Goal: Task Accomplishment & Management: Complete application form

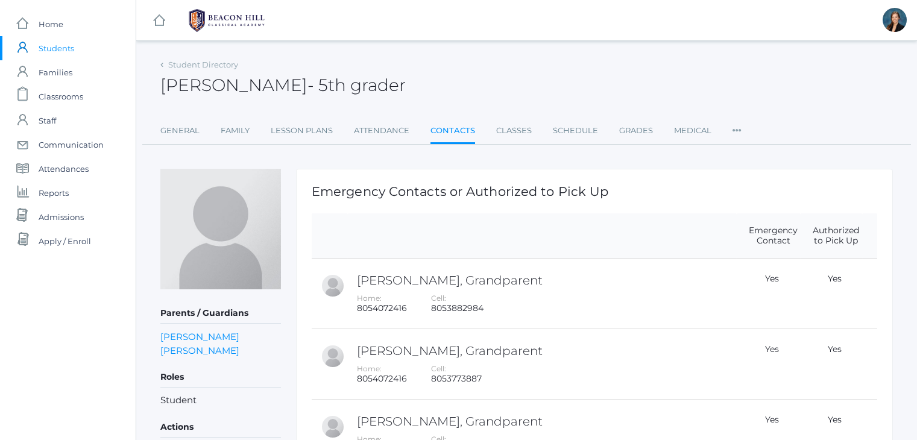
scroll to position [169, 0]
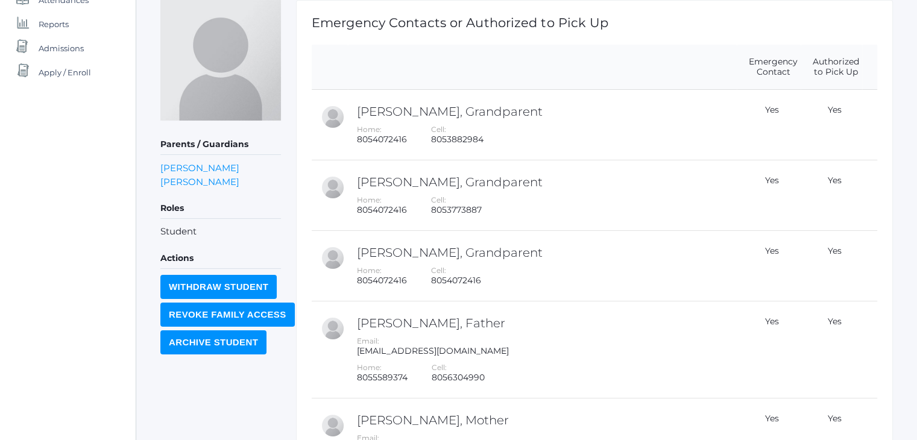
click at [47, 161] on div "icons/ui/navigation/home Created with Sketch. Home icons/user/plain Created wit…" at bounding box center [68, 211] width 136 height 760
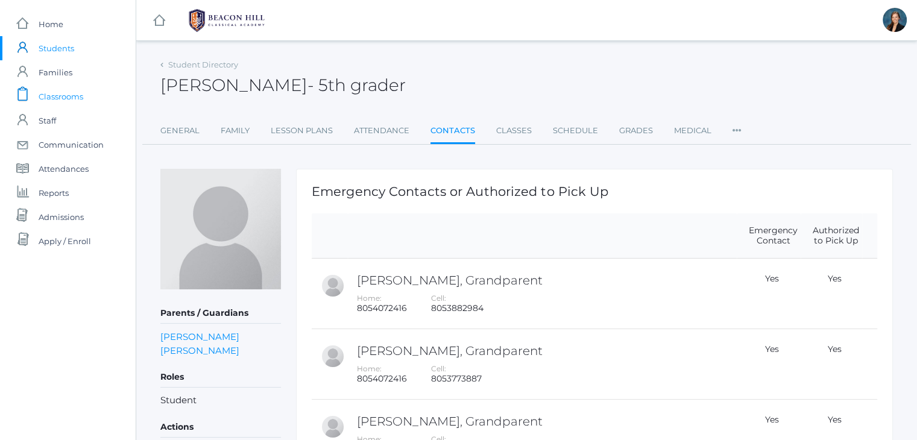
click at [61, 98] on span "Classrooms" at bounding box center [61, 96] width 45 height 24
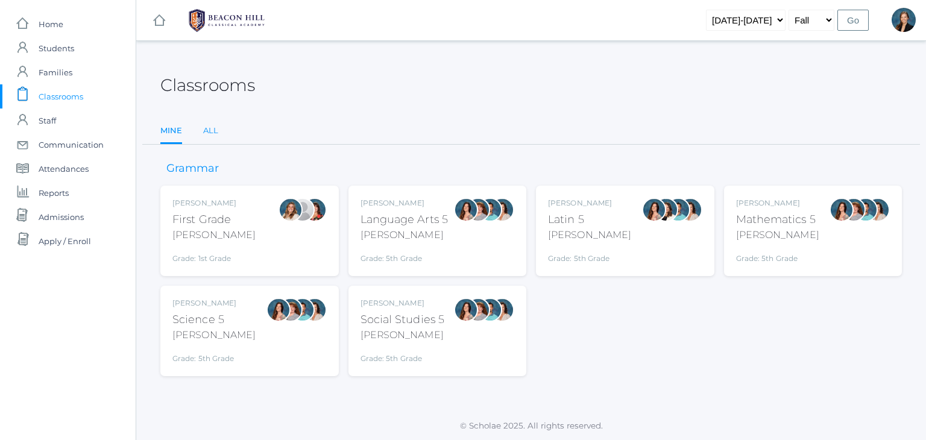
click at [207, 131] on link "All" at bounding box center [210, 131] width 15 height 24
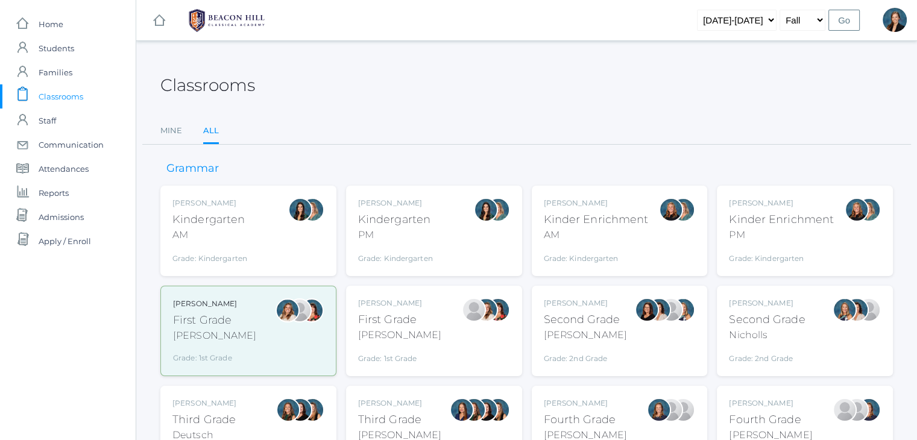
click at [228, 237] on div "AM" at bounding box center [209, 235] width 75 height 14
click at [389, 216] on div "Kindergarten" at bounding box center [395, 220] width 75 height 16
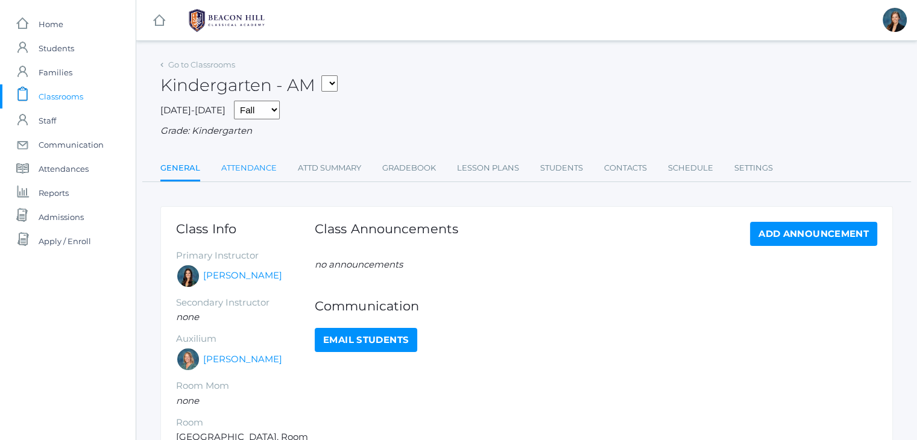
click at [248, 170] on link "Attendance" at bounding box center [248, 168] width 55 height 24
click at [263, 169] on link "Attendance" at bounding box center [248, 168] width 55 height 24
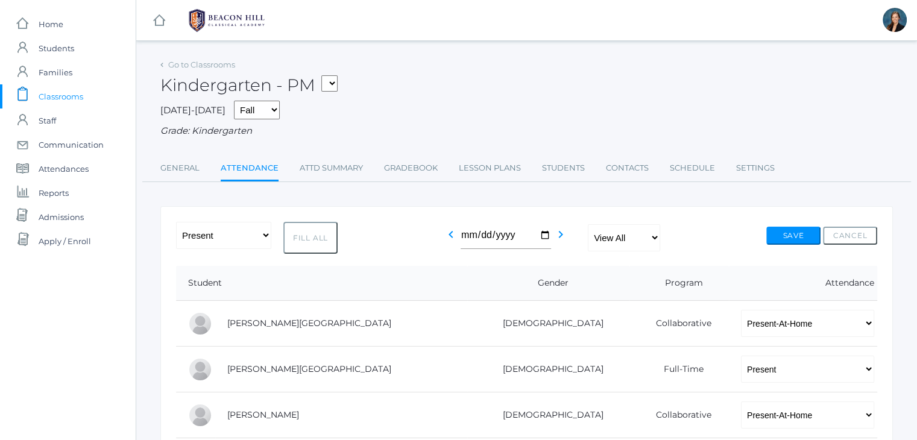
click at [75, 95] on span "Classrooms" at bounding box center [61, 96] width 45 height 24
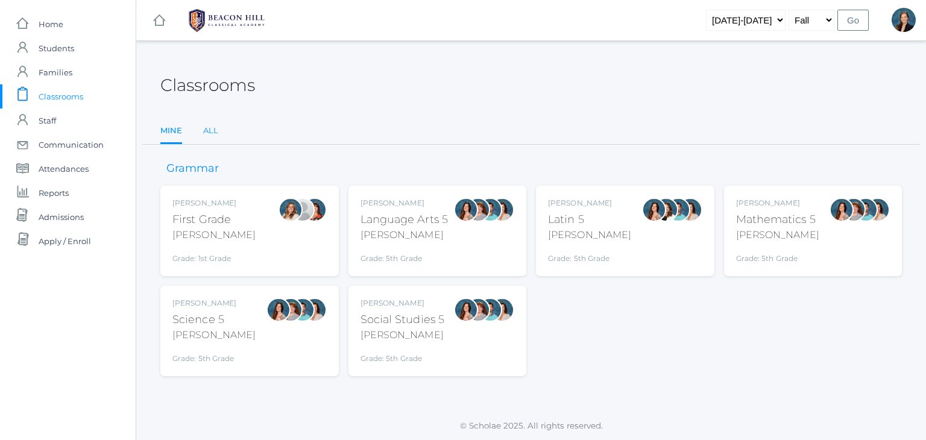
click at [207, 129] on link "All" at bounding box center [210, 131] width 15 height 24
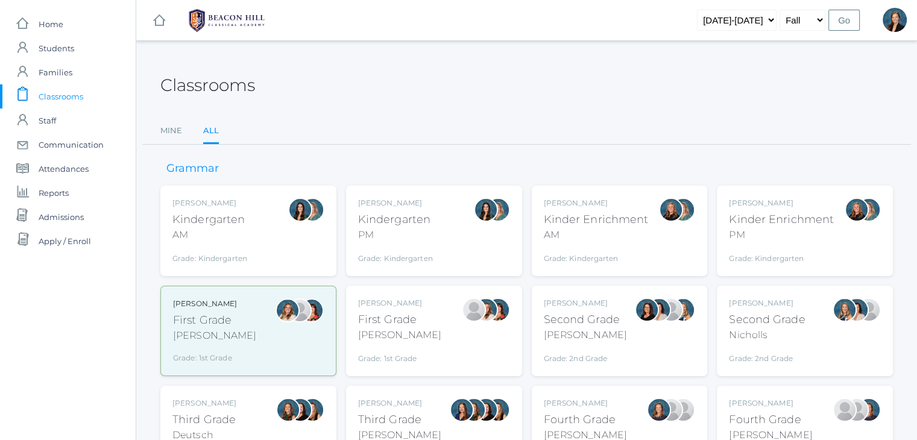
click at [435, 300] on div "Jaimie Watson First Grade Watson Grade: 1st Grade 01LA" at bounding box center [434, 331] width 152 height 66
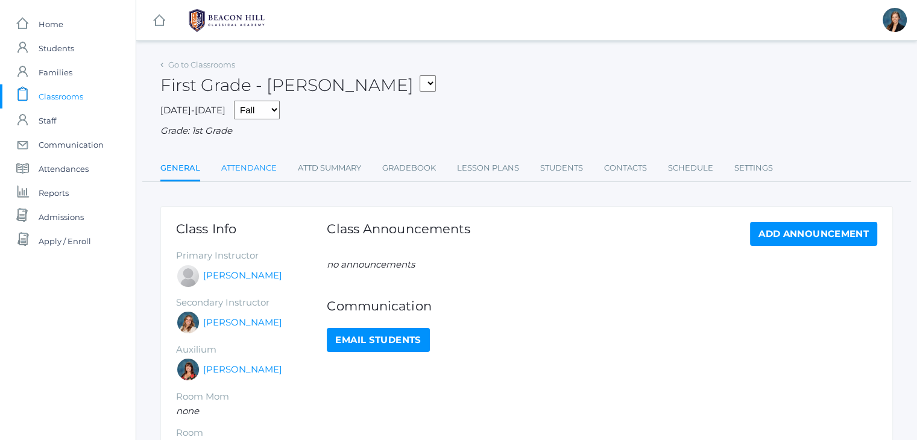
click at [246, 166] on link "Attendance" at bounding box center [248, 168] width 55 height 24
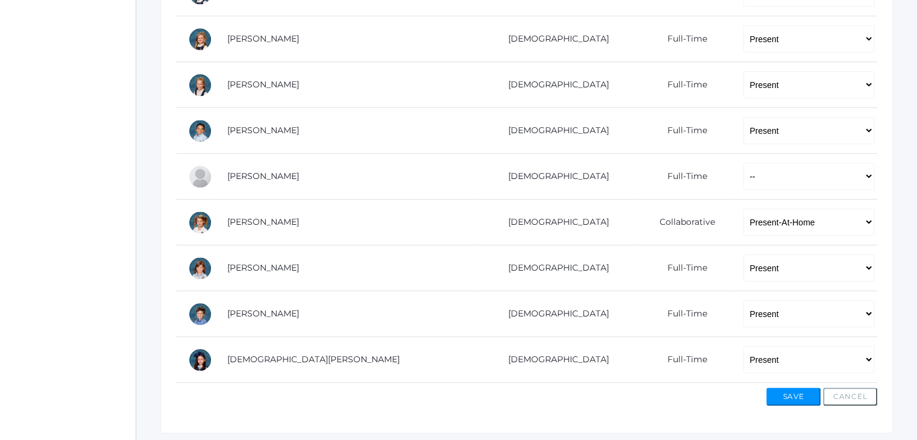
scroll to position [699, 0]
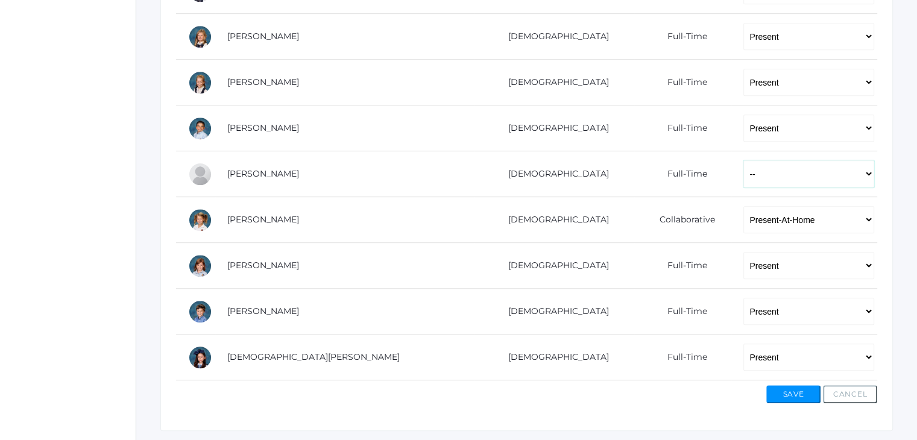
click at [743, 186] on select "-- Present Present-At-Home Tardy Excused Tardy Unexcused Absent Excused Absent …" at bounding box center [808, 173] width 131 height 27
select select "AE"
click at [743, 160] on select "-- Present Present-At-Home Tardy Excused Tardy Unexcused Absent Excused Absent …" at bounding box center [808, 173] width 131 height 27
click at [793, 395] on button "Save" at bounding box center [793, 394] width 54 height 18
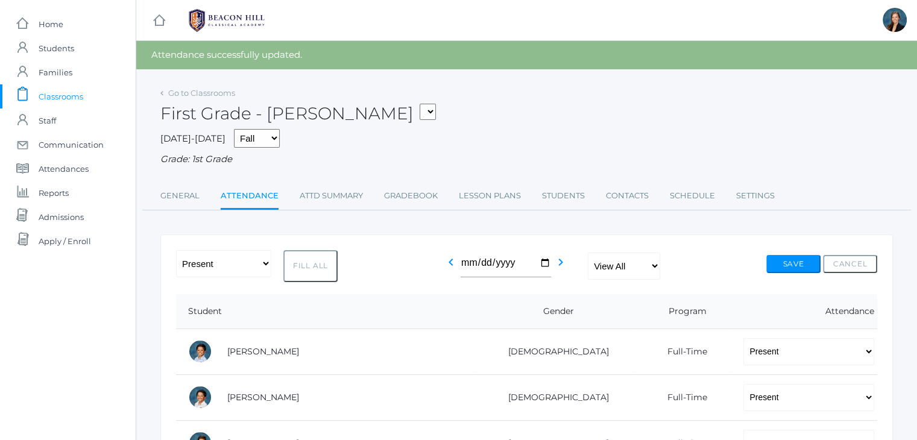
click at [51, 95] on span "Classrooms" at bounding box center [61, 96] width 45 height 24
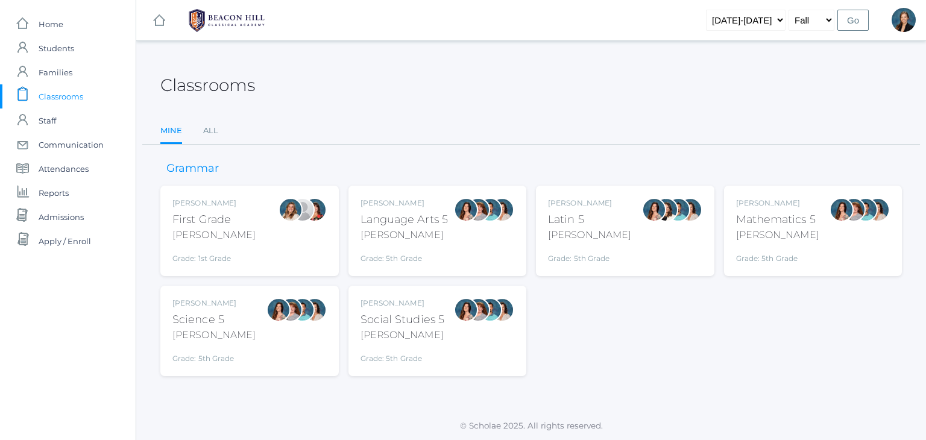
click at [224, 228] on div "[PERSON_NAME]" at bounding box center [213, 235] width 83 height 14
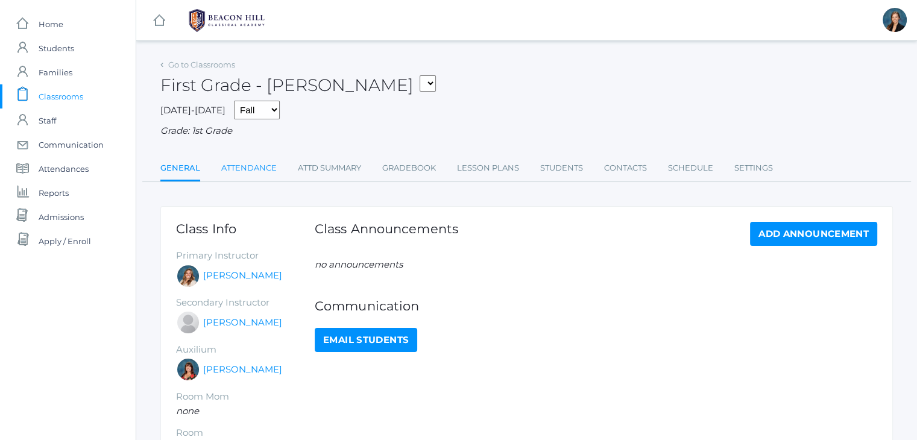
click at [249, 167] on link "Attendance" at bounding box center [248, 168] width 55 height 24
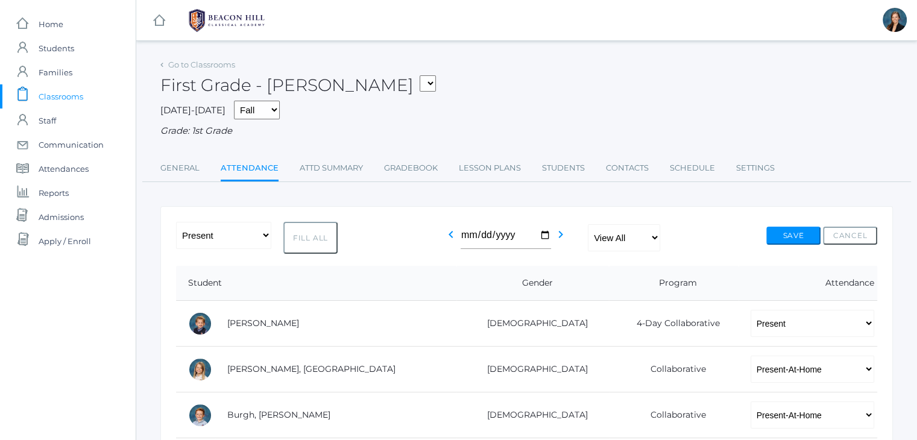
click at [77, 92] on span "Classrooms" at bounding box center [61, 96] width 45 height 24
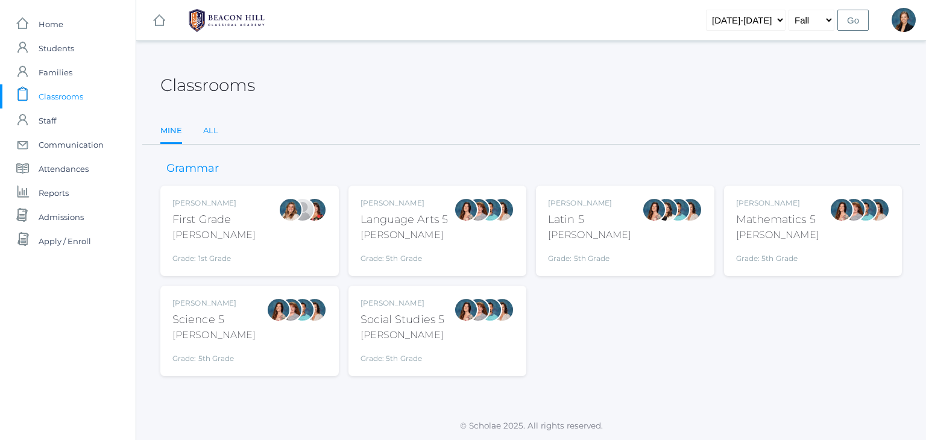
click at [207, 134] on link "All" at bounding box center [210, 131] width 15 height 24
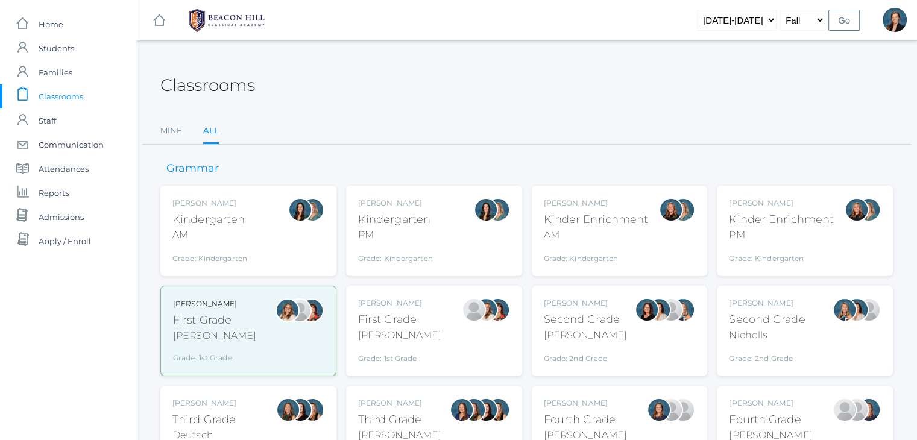
click at [577, 333] on div "[PERSON_NAME]" at bounding box center [585, 335] width 83 height 14
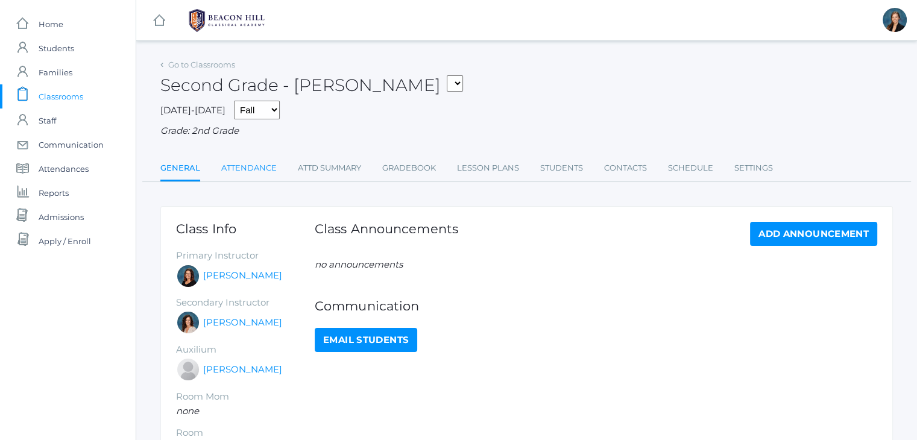
click at [268, 163] on link "Attendance" at bounding box center [248, 168] width 55 height 24
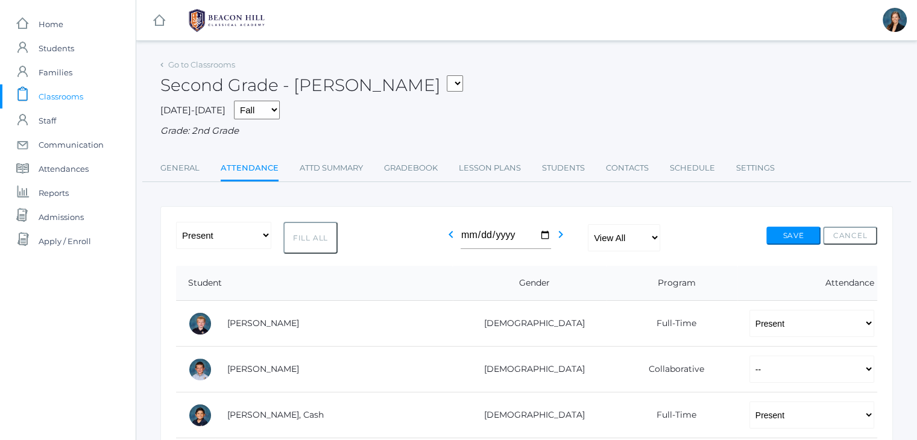
click at [71, 86] on span "Classrooms" at bounding box center [61, 96] width 45 height 24
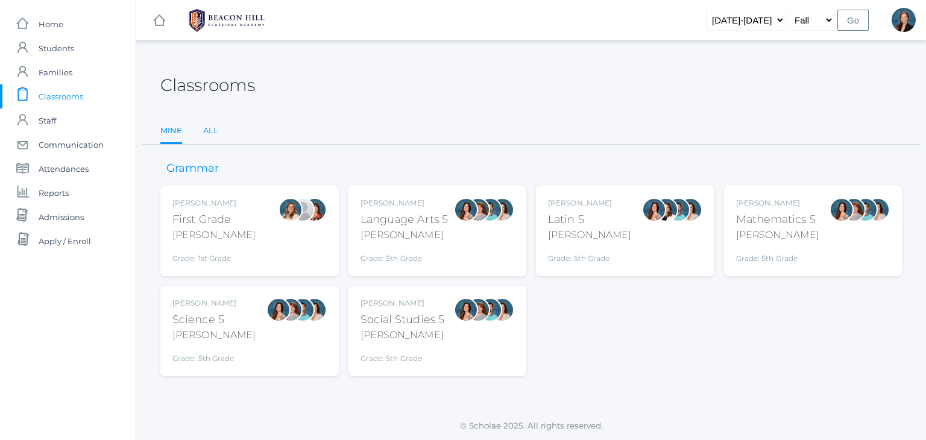
click at [208, 130] on link "All" at bounding box center [210, 131] width 15 height 24
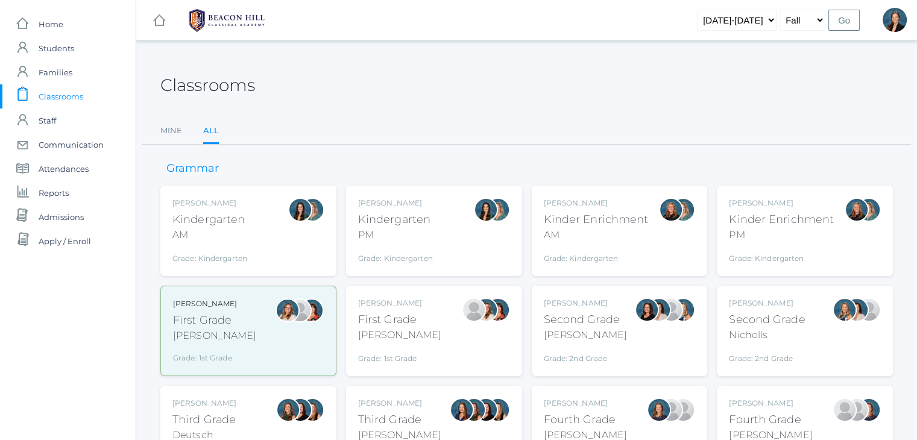
click at [748, 337] on div "Nicholls" at bounding box center [767, 335] width 76 height 14
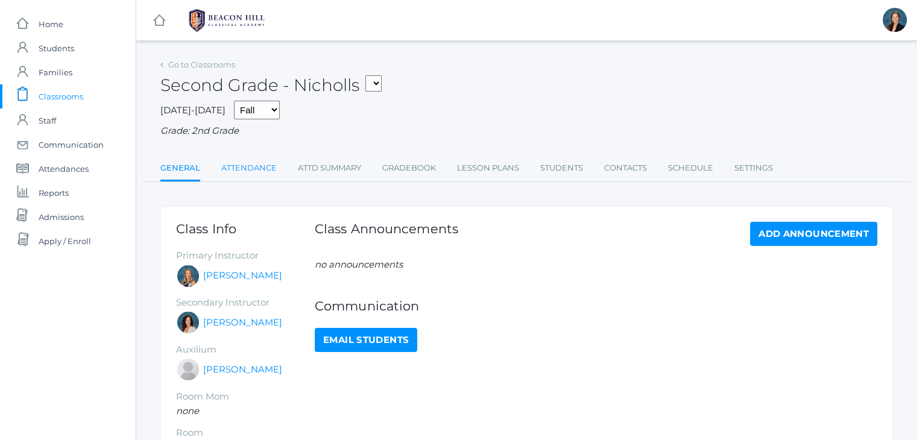
click at [233, 160] on link "Attendance" at bounding box center [248, 168] width 55 height 24
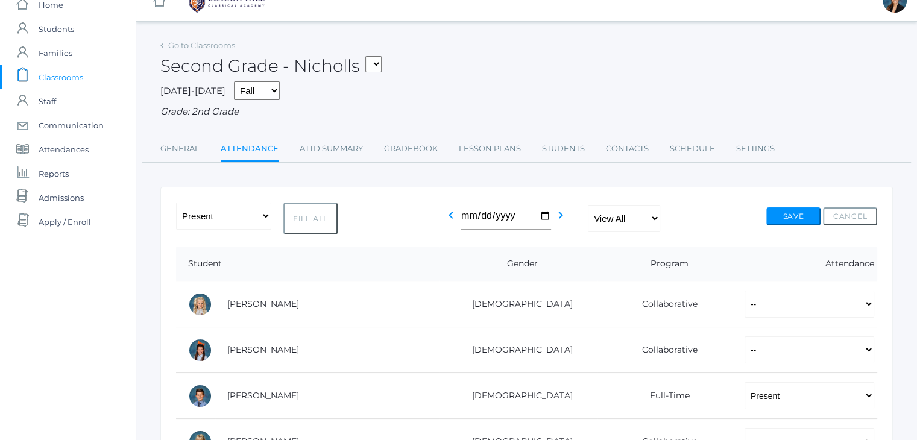
scroll to position [3, 0]
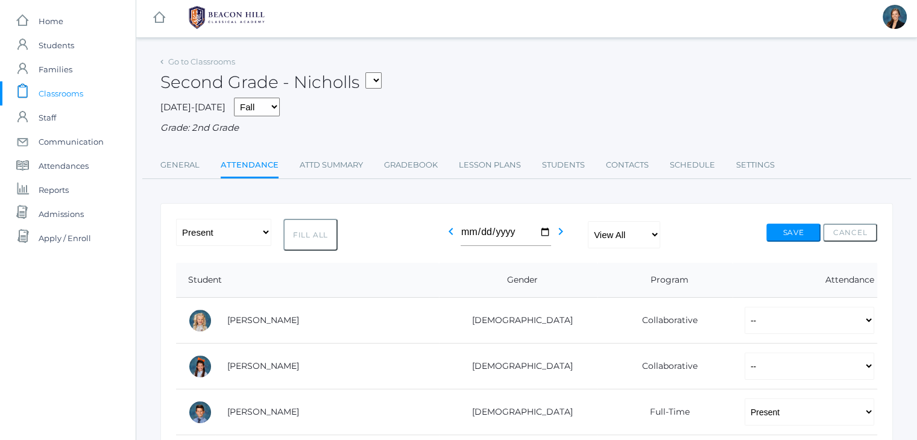
click at [57, 89] on span "Classrooms" at bounding box center [61, 93] width 45 height 24
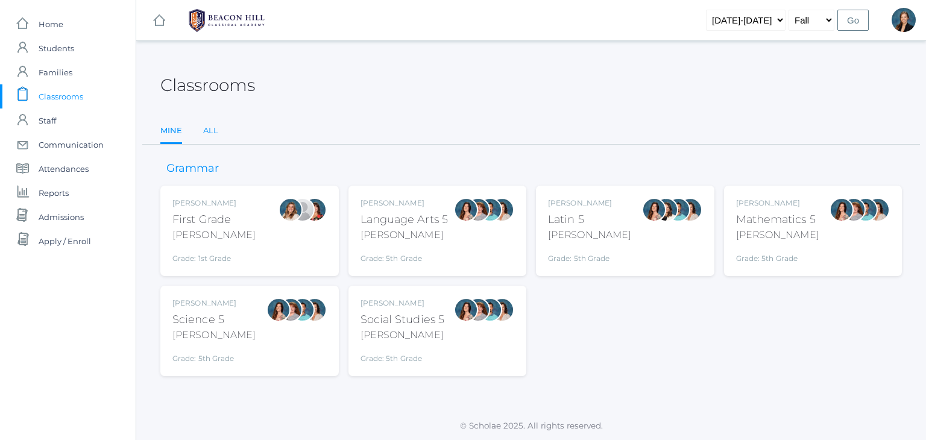
click at [211, 134] on link "All" at bounding box center [210, 131] width 15 height 24
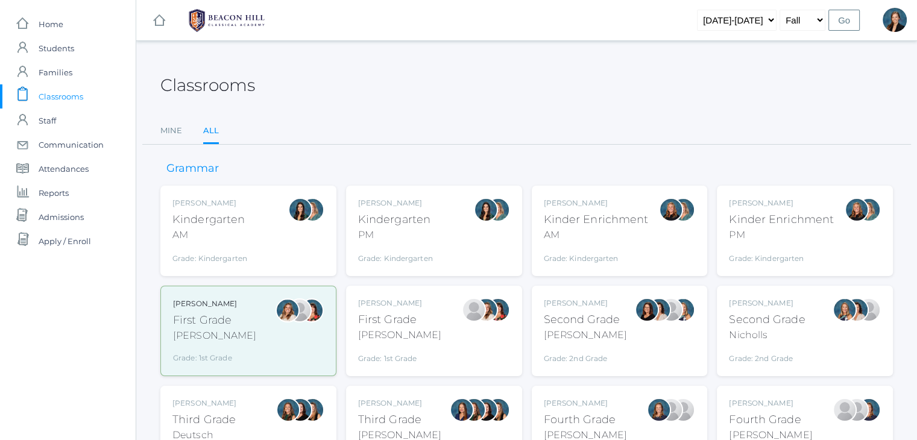
click at [258, 409] on div "[PERSON_NAME] Third Grade Deutsch Grade: 3rd Grade 03LA" at bounding box center [248, 431] width 152 height 66
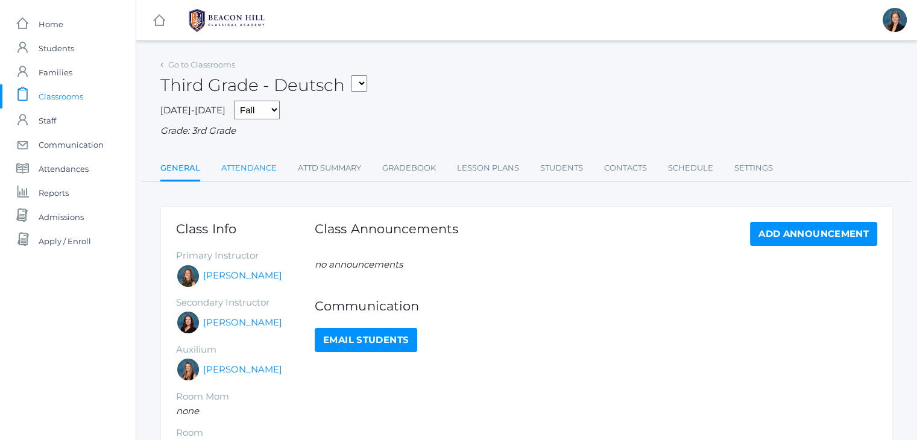
click at [258, 169] on link "Attendance" at bounding box center [248, 168] width 55 height 24
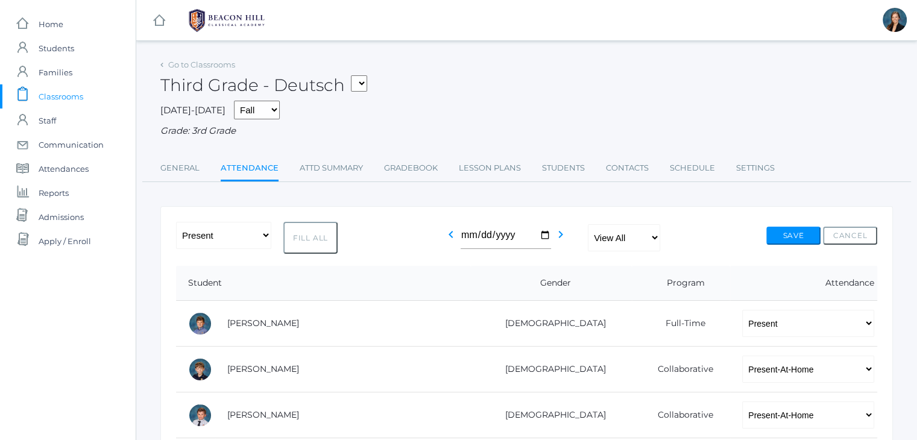
click at [68, 95] on span "Classrooms" at bounding box center [61, 96] width 45 height 24
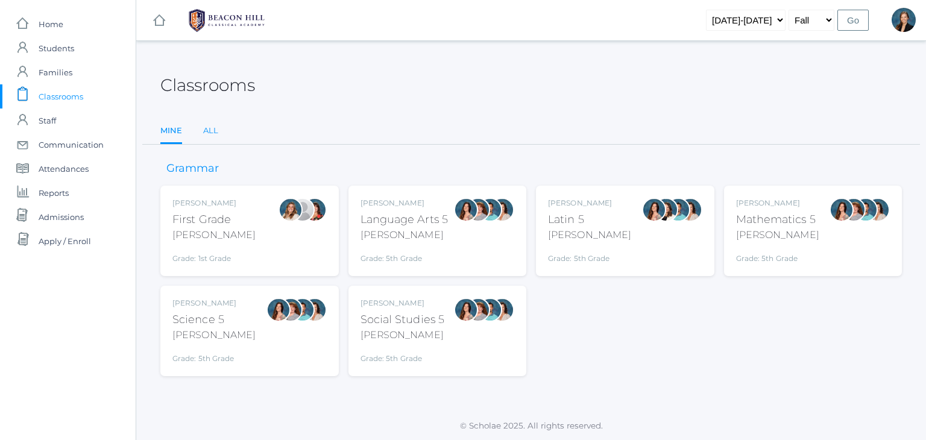
click at [212, 131] on link "All" at bounding box center [210, 131] width 15 height 24
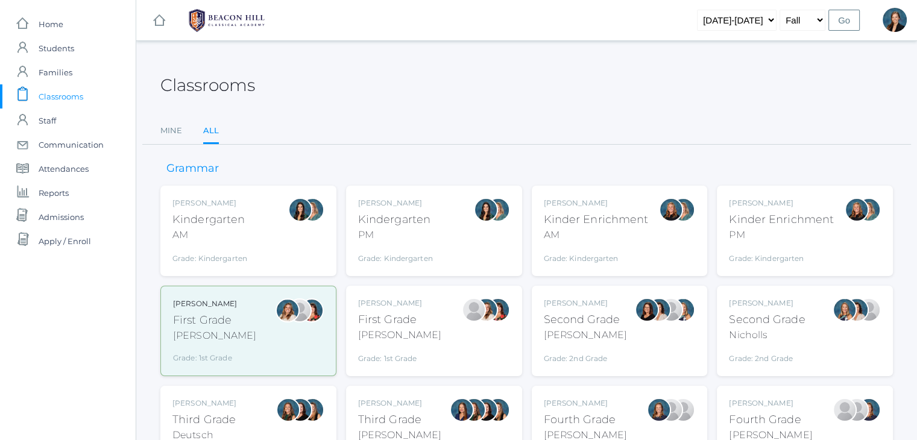
click at [396, 400] on div "Lori Webster" at bounding box center [399, 403] width 83 height 11
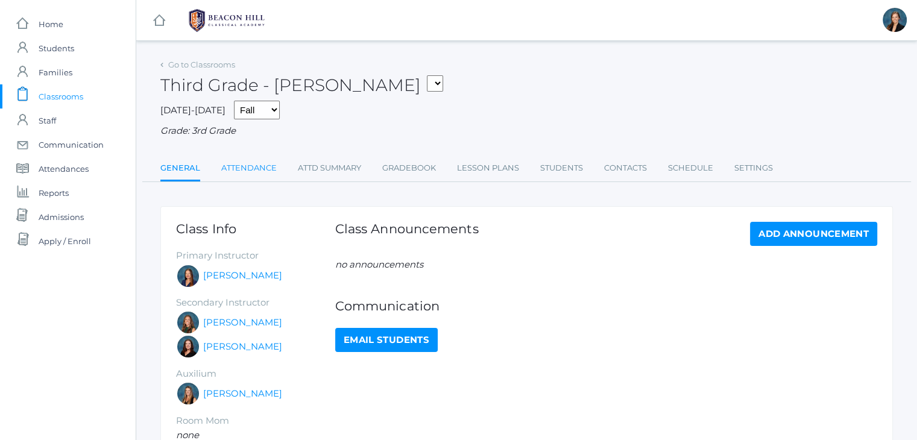
click at [234, 177] on link "Attendance" at bounding box center [248, 168] width 55 height 24
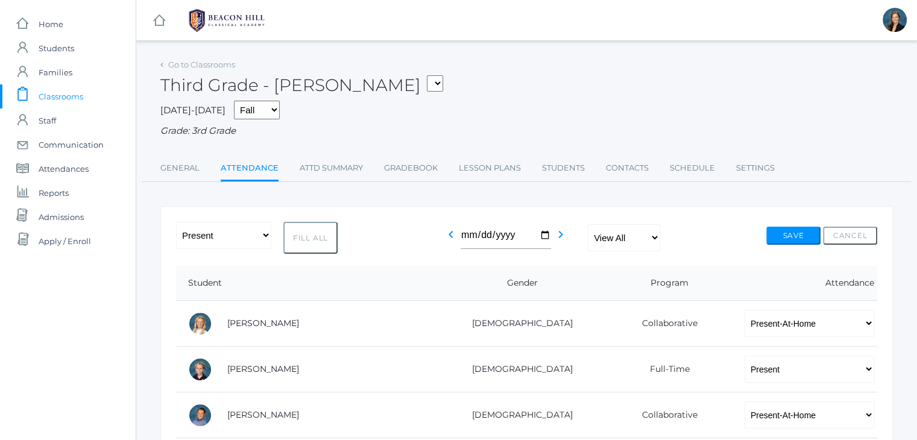
click at [41, 95] on span "Classrooms" at bounding box center [61, 96] width 45 height 24
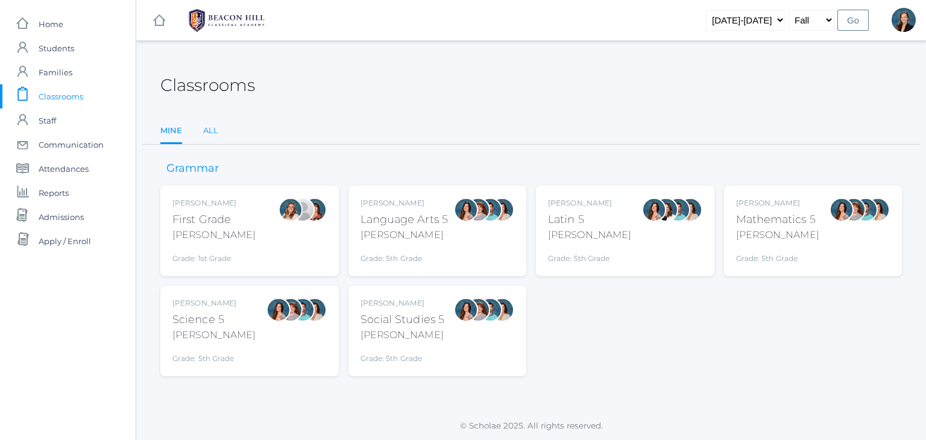
click at [208, 130] on link "All" at bounding box center [210, 131] width 15 height 24
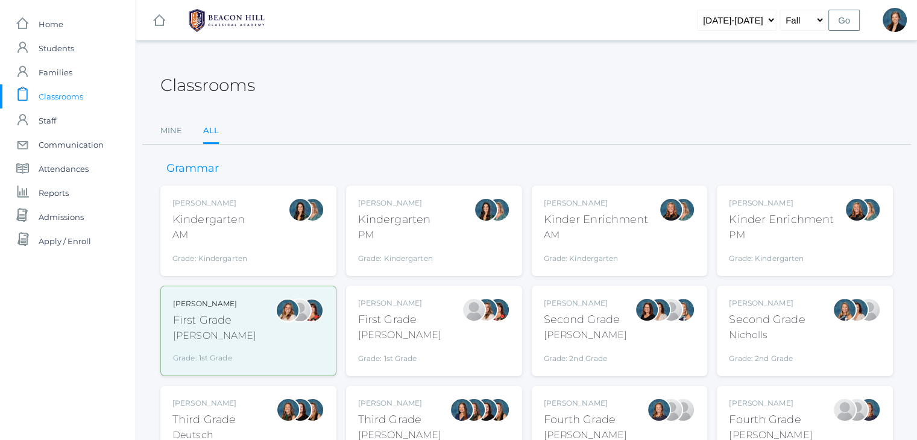
click at [767, 417] on div "Fourth Grade" at bounding box center [770, 420] width 83 height 16
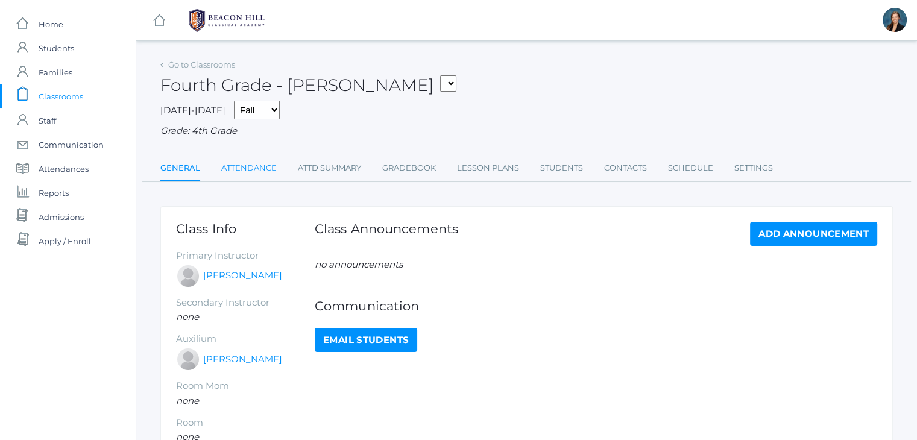
click at [252, 167] on link "Attendance" at bounding box center [248, 168] width 55 height 24
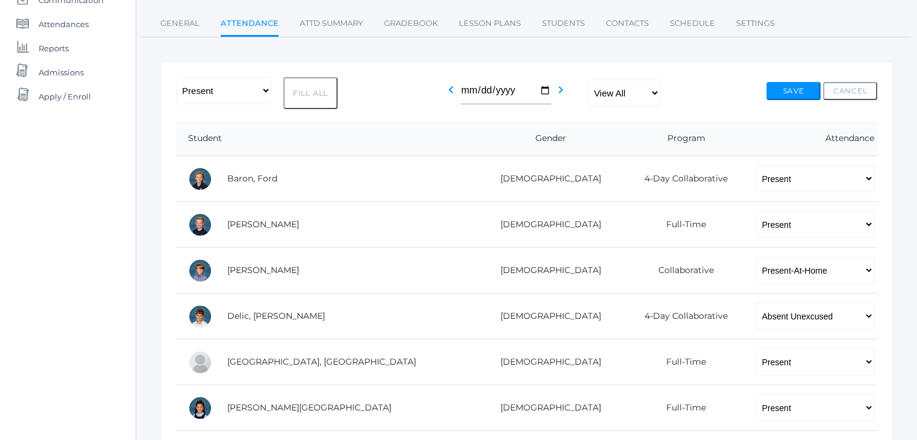
scroll to position [217, 0]
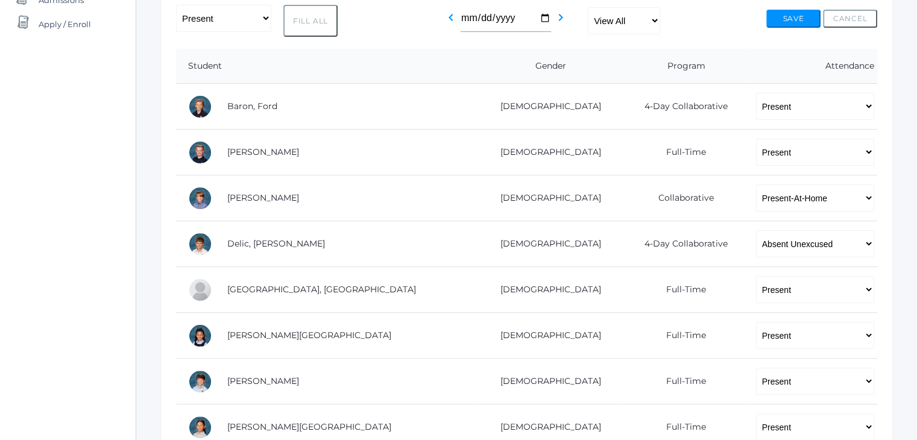
click at [83, 90] on div "icons/ui/navigation/home Created with Sketch. Home icons/user/plain Created wit…" at bounding box center [68, 370] width 136 height 1174
click at [53, 85] on div "icons/ui/navigation/home Created with Sketch. Home icons/user/plain Created wit…" at bounding box center [68, 370] width 136 height 1174
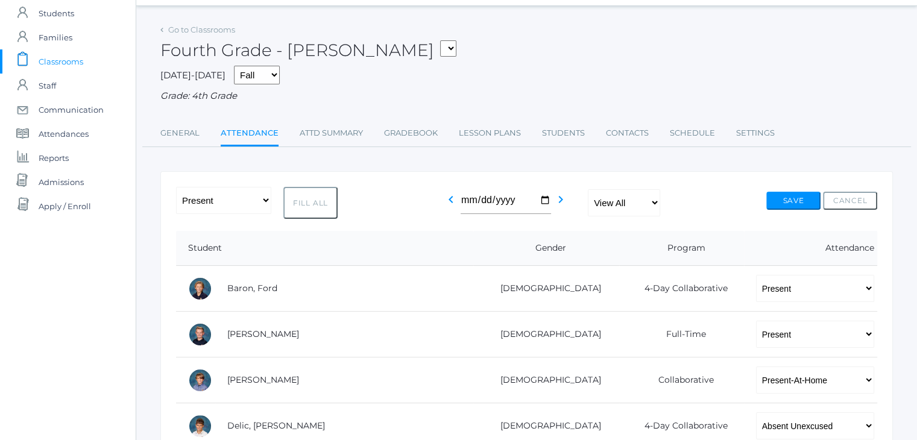
scroll to position [0, 0]
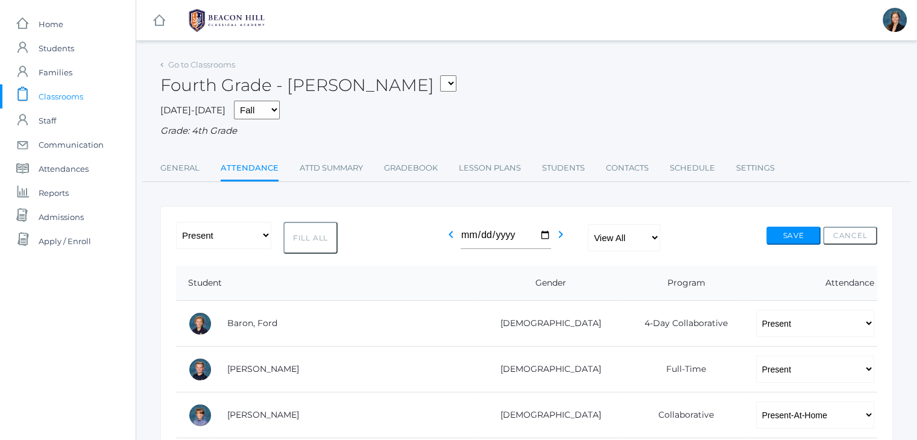
click at [55, 95] on span "Classrooms" at bounding box center [61, 96] width 45 height 24
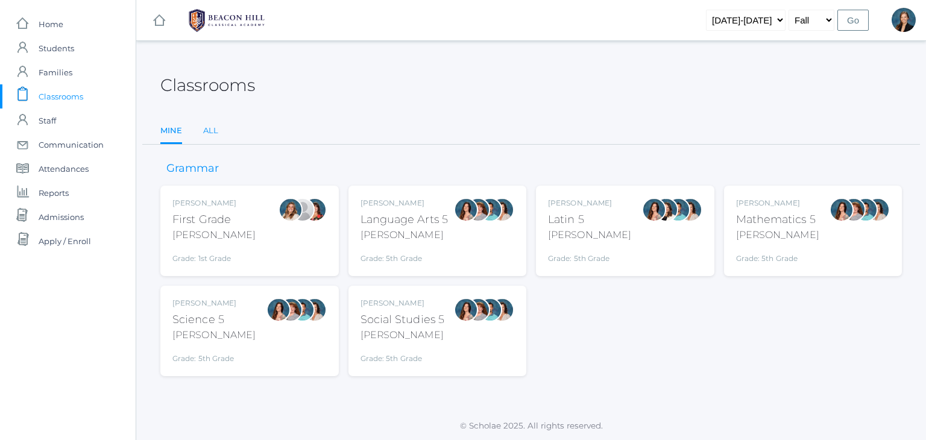
click at [207, 131] on link "All" at bounding box center [210, 131] width 15 height 24
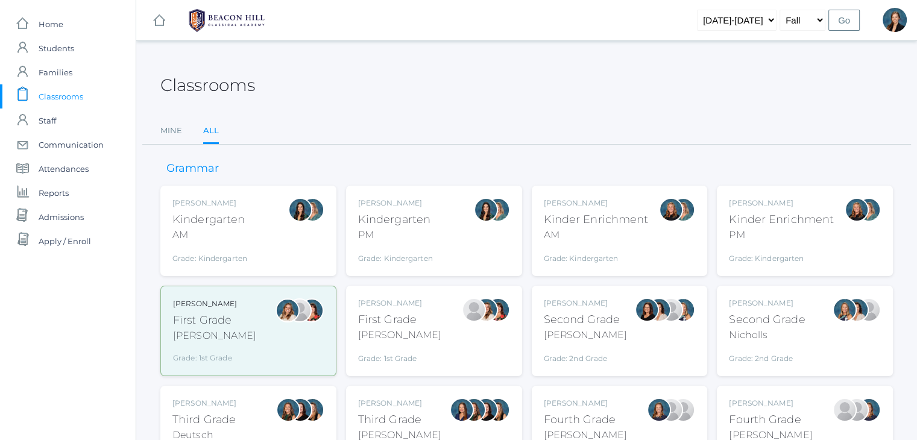
click at [586, 408] on div "Ellie Bradley Fourth Grade Bradley Grade: 4th Grade 04LA" at bounding box center [585, 431] width 83 height 66
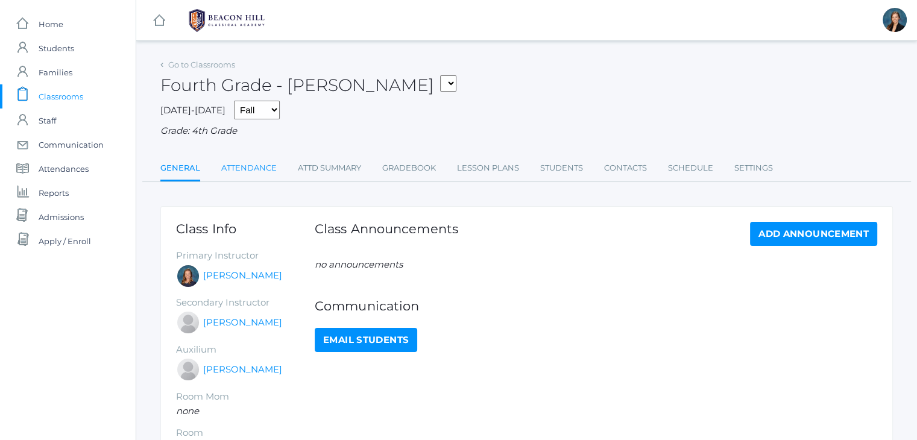
click at [245, 165] on link "Attendance" at bounding box center [248, 168] width 55 height 24
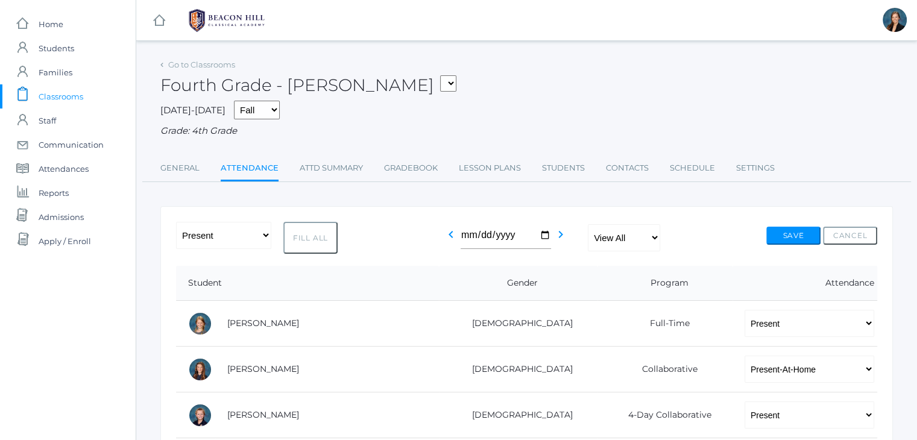
click at [55, 93] on span "Classrooms" at bounding box center [61, 96] width 45 height 24
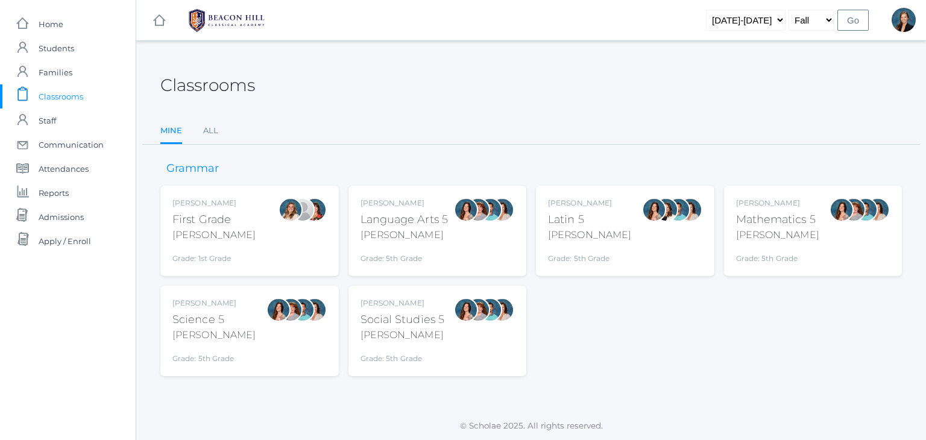
click at [403, 220] on div "Language Arts 5" at bounding box center [404, 220] width 88 height 16
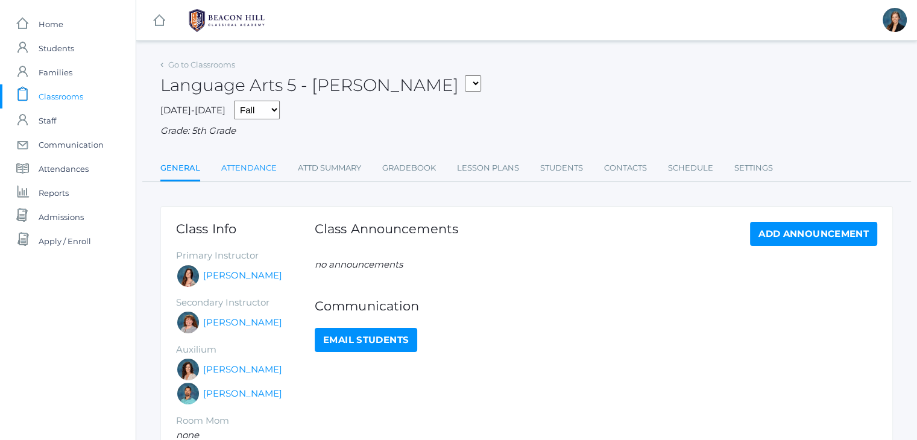
click at [245, 165] on link "Attendance" at bounding box center [248, 168] width 55 height 24
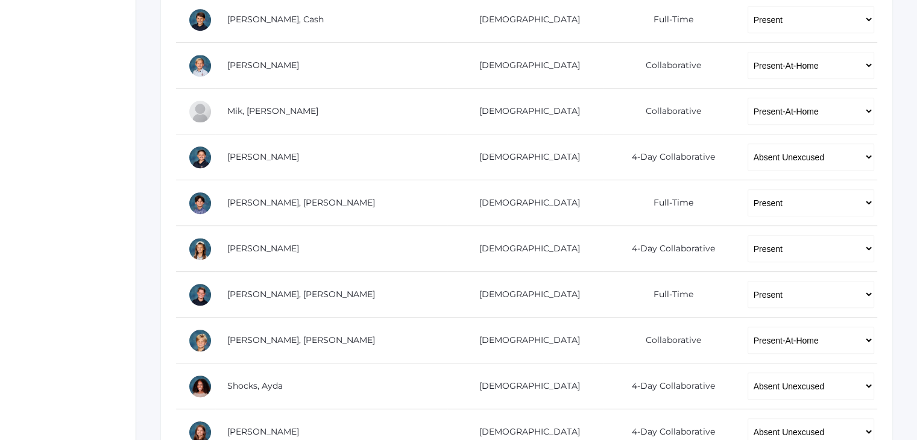
scroll to position [627, 0]
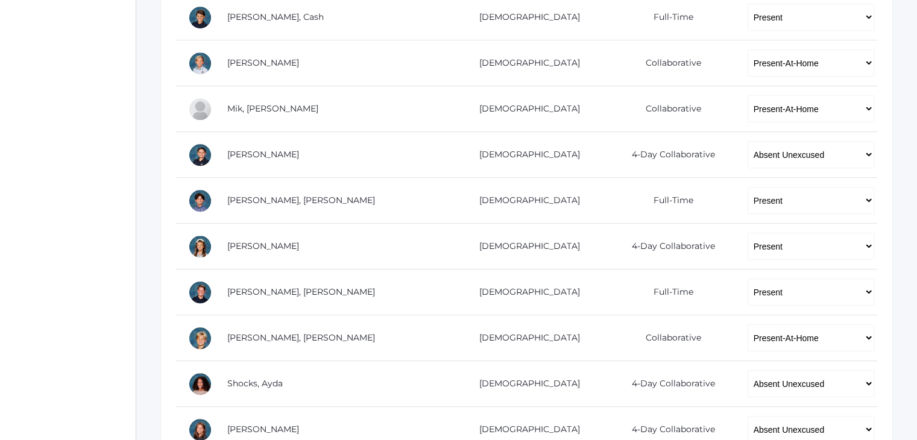
click at [155, 153] on div "Go to Classrooms Language Arts 5 - Salazar 01LA - First Grade Barber 05LATIN - …" at bounding box center [526, 35] width 781 height 1212
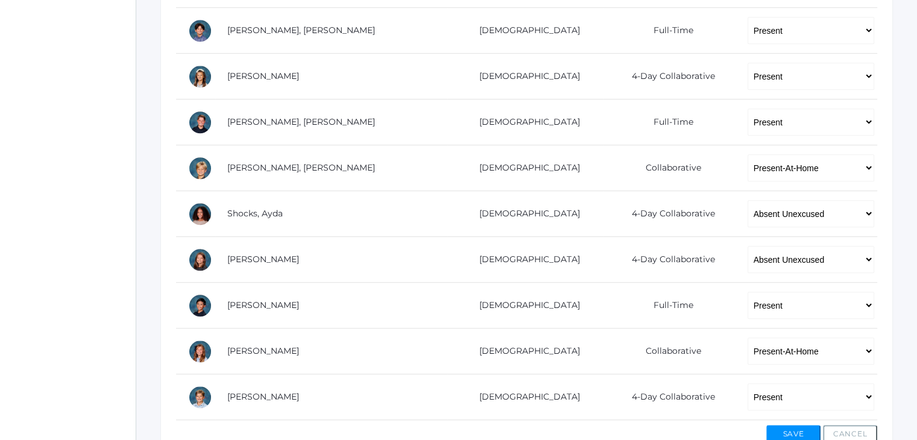
scroll to position [815, 0]
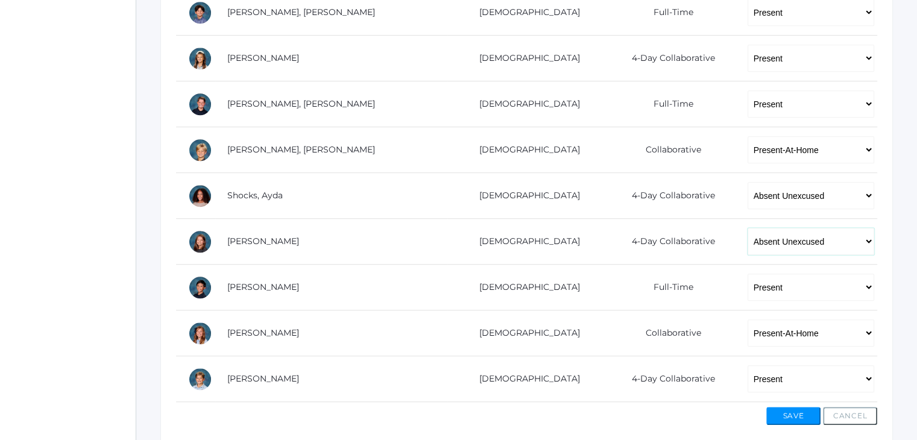
click at [759, 243] on select "-- Present Present-At-Home Tardy Excused Tardy Unexcused Absent Excused Absent …" at bounding box center [810, 241] width 127 height 27
select select "PH"
click at [747, 228] on select "-- Present Present-At-Home Tardy Excused Tardy Unexcused Absent Excused Absent …" at bounding box center [810, 241] width 127 height 27
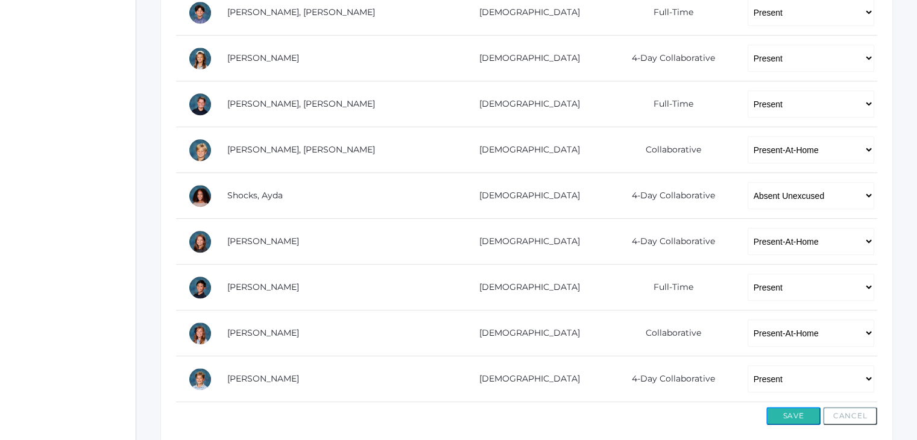
click at [794, 410] on button "Save" at bounding box center [793, 416] width 54 height 18
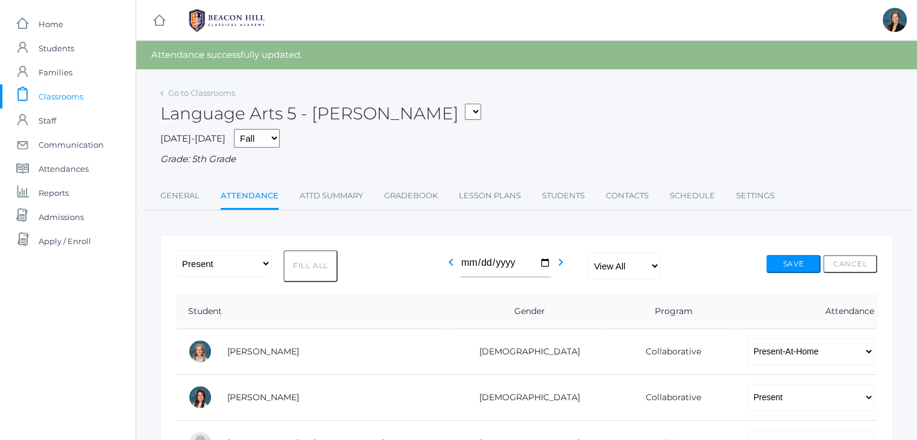
click at [51, 90] on span "Classrooms" at bounding box center [61, 96] width 45 height 24
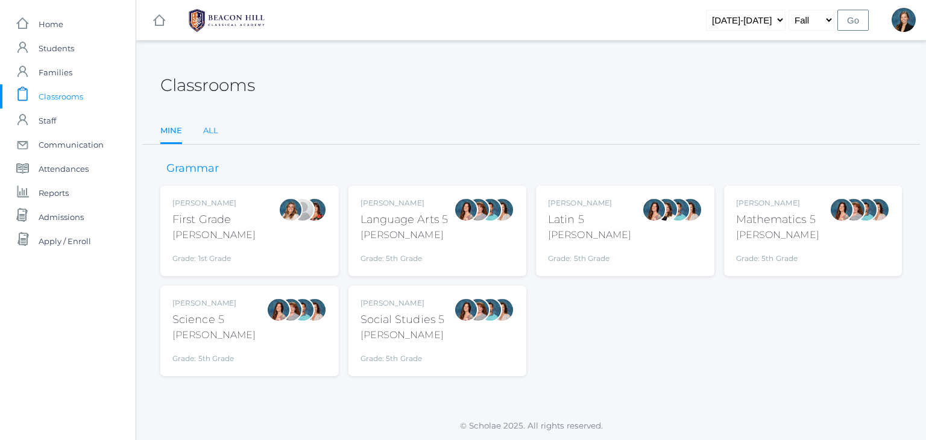
click at [207, 131] on link "All" at bounding box center [210, 131] width 15 height 24
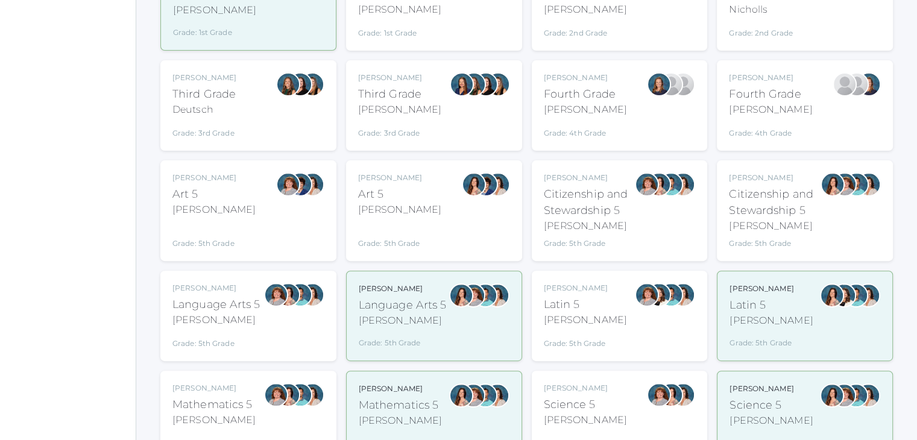
scroll to position [362, 0]
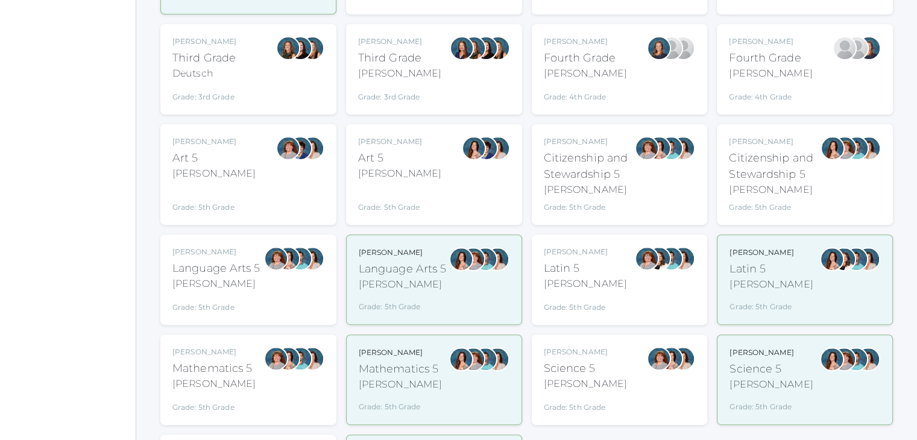
click at [222, 266] on div "Language Arts 5" at bounding box center [216, 268] width 88 height 16
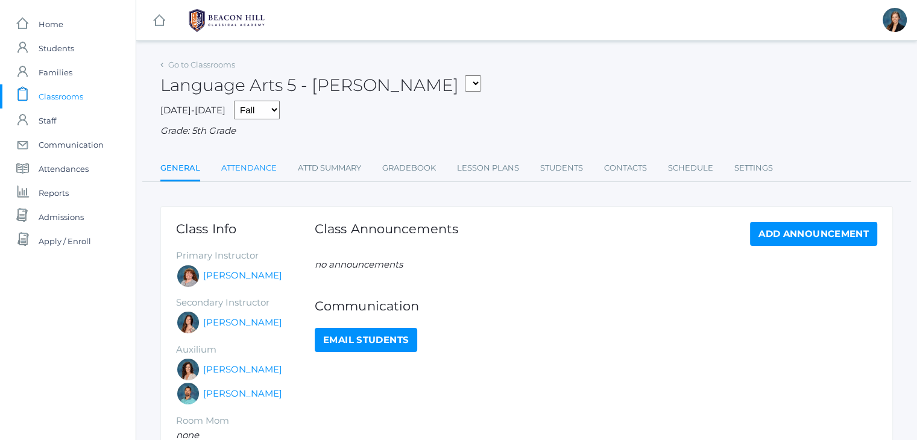
click at [253, 165] on link "Attendance" at bounding box center [248, 168] width 55 height 24
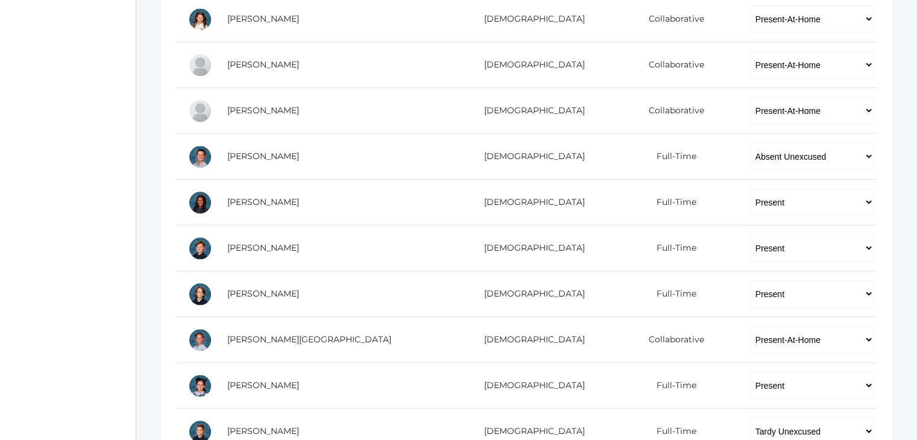
scroll to position [627, 0]
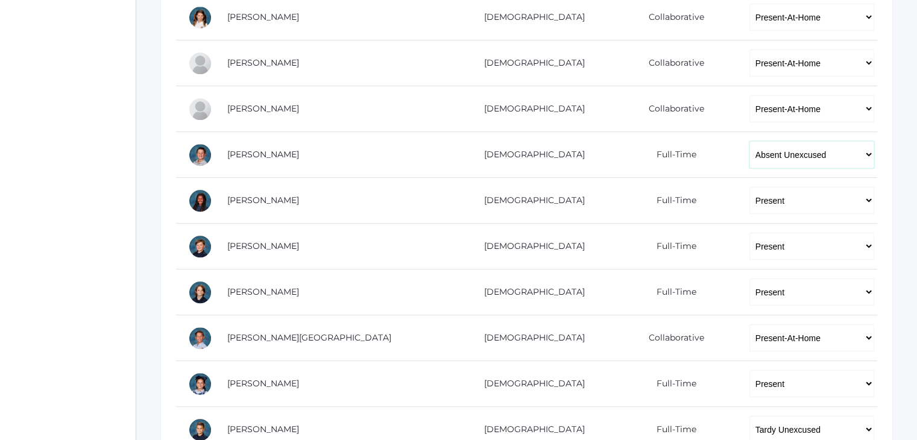
click at [766, 156] on select "-- Present Present-At-Home Tardy Excused Tardy Unexcused Absent Excused Absent …" at bounding box center [811, 154] width 125 height 27
select select "AE"
click at [749, 141] on select "-- Present Present-At-Home Tardy Excused Tardy Unexcused Absent Excused Absent …" at bounding box center [811, 154] width 125 height 27
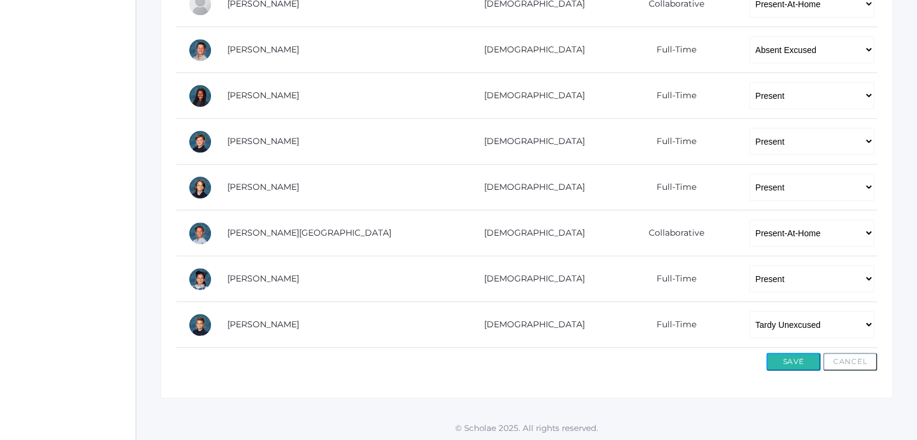
click at [790, 360] on button "Save" at bounding box center [793, 362] width 54 height 18
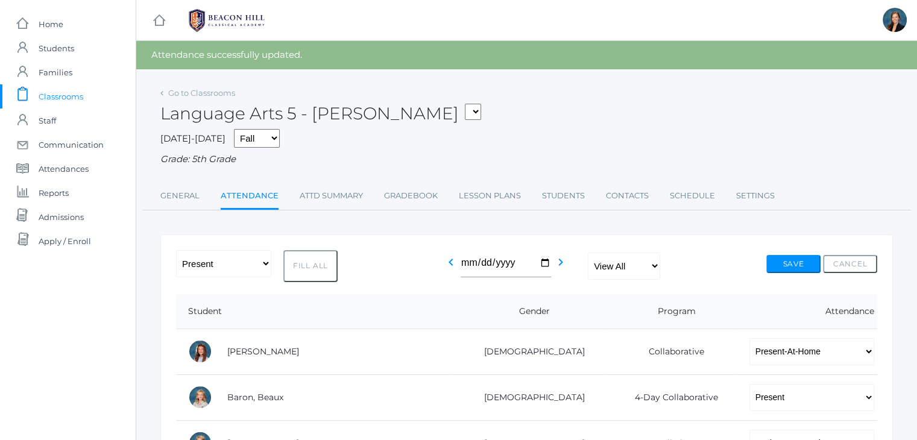
click at [66, 95] on span "Classrooms" at bounding box center [61, 96] width 45 height 24
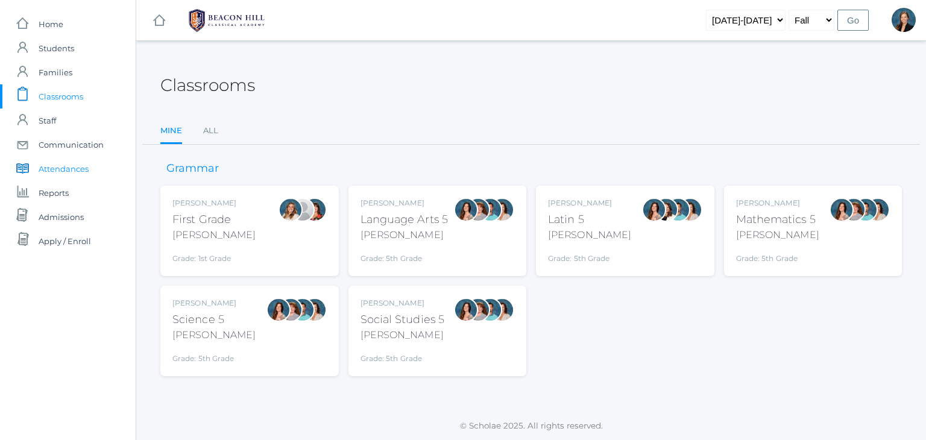
click at [45, 166] on span "Attendances" at bounding box center [64, 169] width 50 height 24
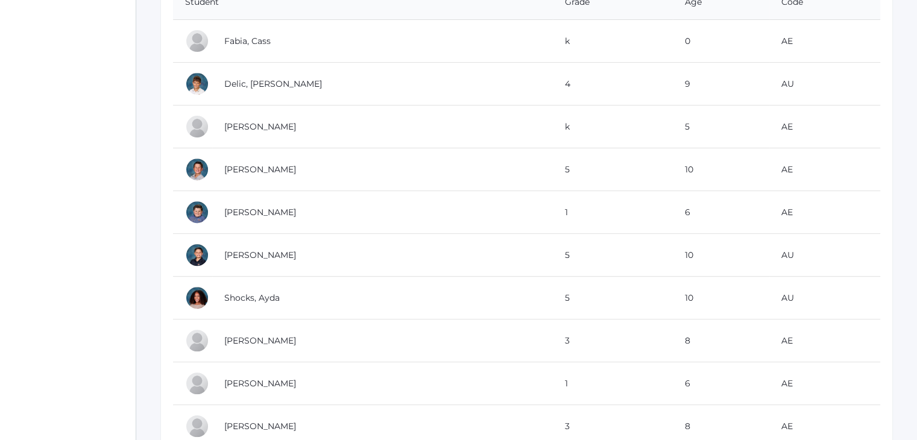
scroll to position [434, 0]
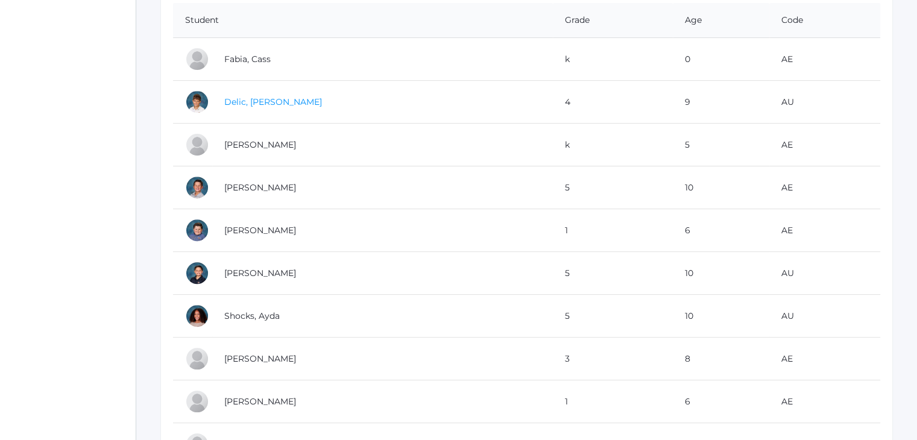
click at [254, 99] on link "Delic, Luka" at bounding box center [273, 101] width 98 height 11
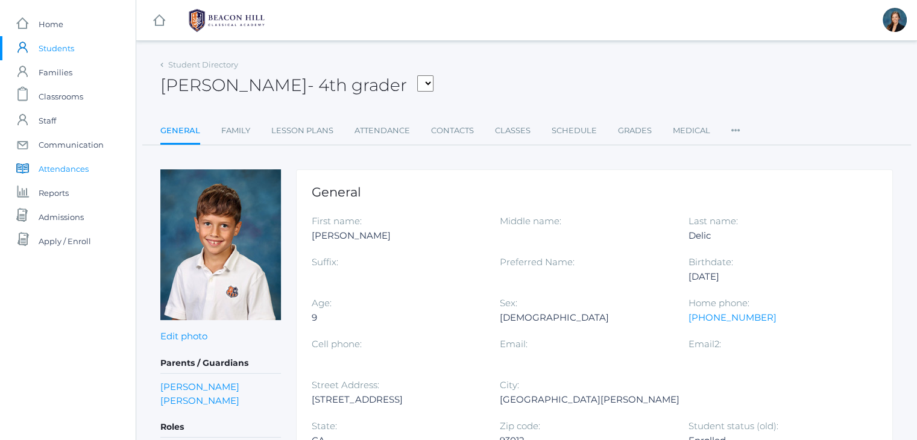
click at [64, 169] on span "Attendances" at bounding box center [64, 169] width 50 height 24
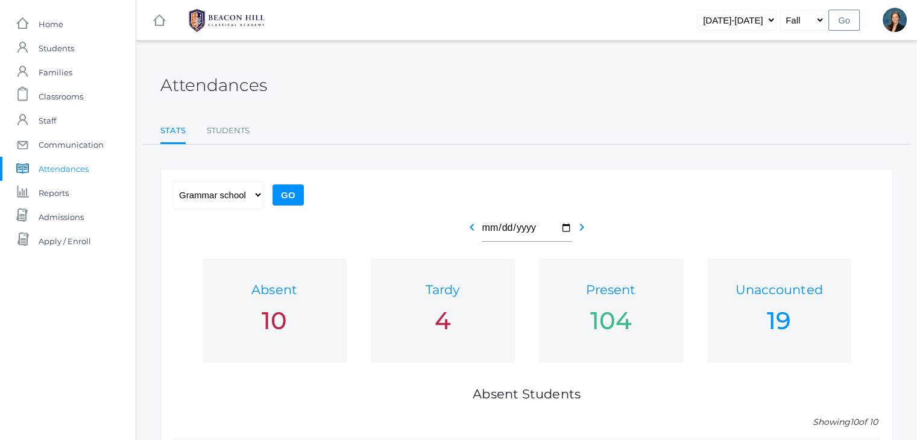
click at [541, 92] on div "Attendances" at bounding box center [526, 78] width 732 height 45
click at [67, 164] on span "Attendances" at bounding box center [64, 169] width 50 height 24
click at [60, 95] on span "Classrooms" at bounding box center [61, 96] width 45 height 24
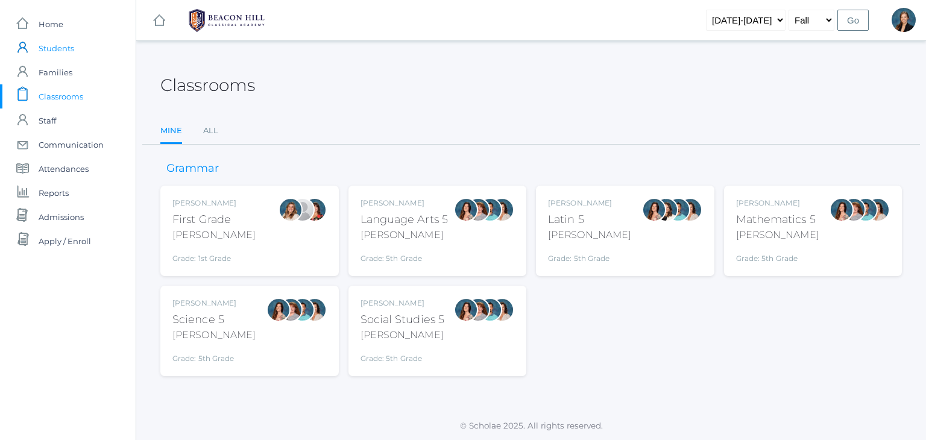
click at [66, 47] on span "Students" at bounding box center [57, 48] width 36 height 24
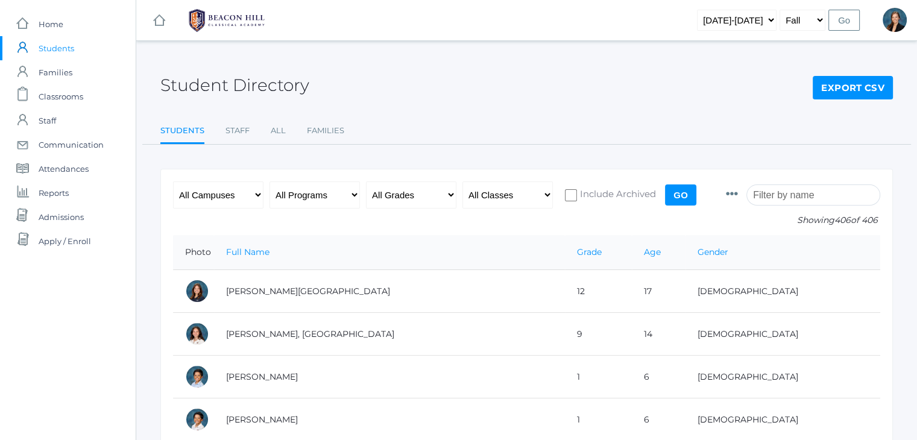
click at [797, 193] on input "search" at bounding box center [813, 194] width 134 height 21
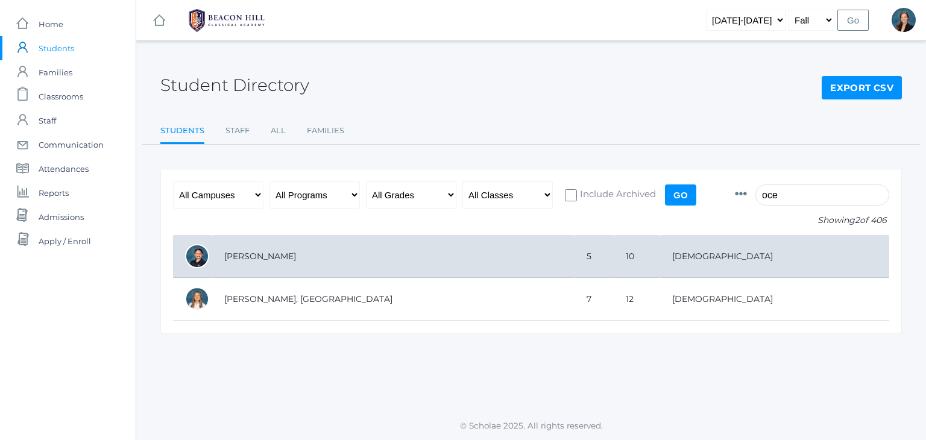
type input "oce"
click at [243, 266] on td "Oceguera, Aiden" at bounding box center [393, 256] width 362 height 43
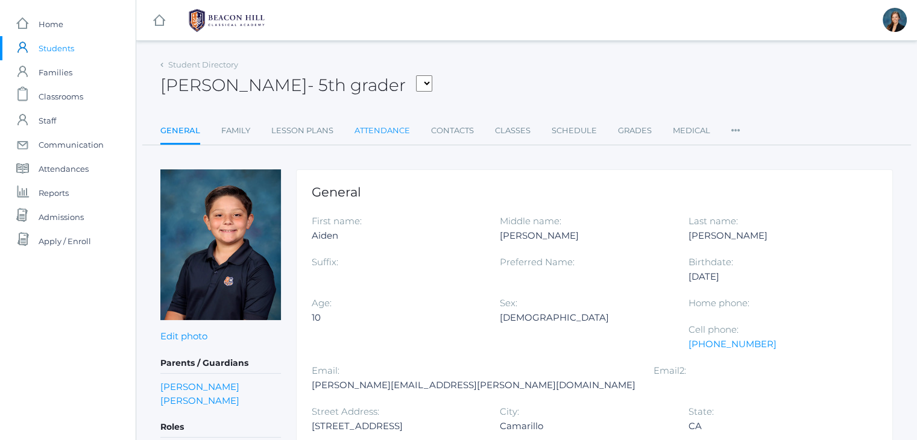
click at [367, 126] on link "Attendance" at bounding box center [381, 131] width 55 height 24
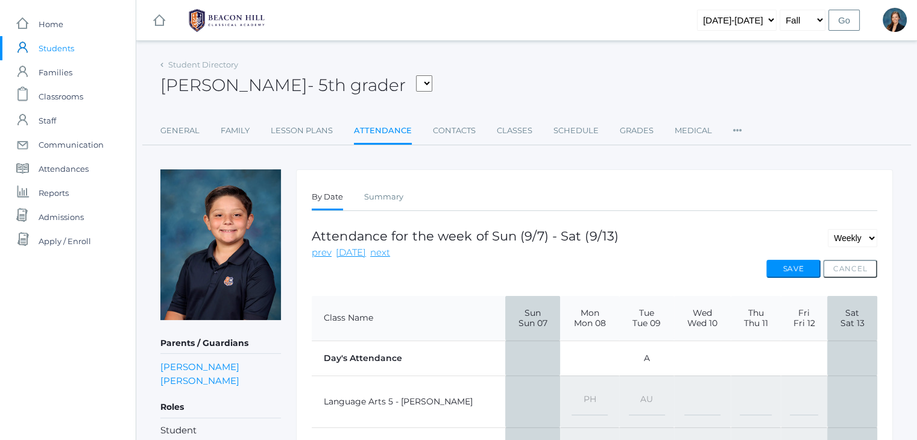
click at [629, 398] on select "-- Present Present-At-Home Tardy Excused Tardy Unexcused Absent Excused Absent …" at bounding box center [647, 401] width 36 height 27
select select "AE"
click at [629, 388] on select "-- Present Present-At-Home Tardy Excused Tardy Unexcused Absent Excused Absent …" at bounding box center [647, 401] width 36 height 27
click at [787, 269] on button "Save" at bounding box center [793, 269] width 54 height 18
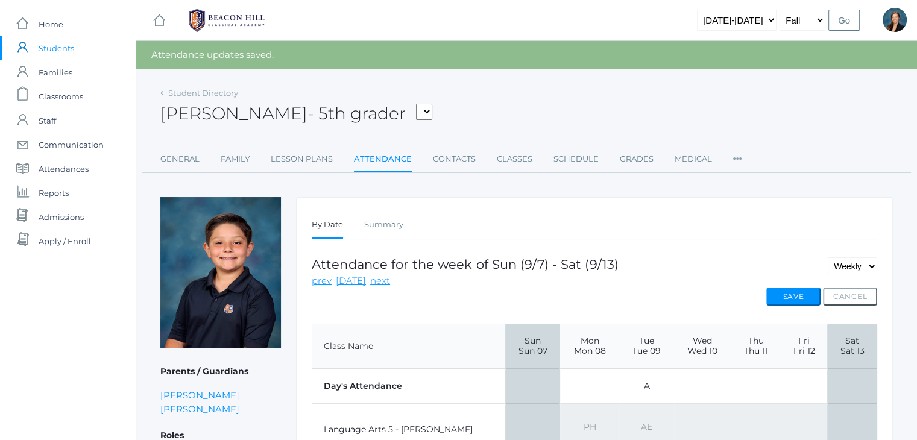
click at [631, 96] on div "[PERSON_NAME] - 5th grader [PERSON_NAME], [PERSON_NAME], [PERSON_NAME], [PERSON…" at bounding box center [526, 106] width 732 height 45
click at [623, 90] on div "[PERSON_NAME] - 5th grader [PERSON_NAME], [PERSON_NAME], [PERSON_NAME], [PERSON…" at bounding box center [526, 106] width 732 height 45
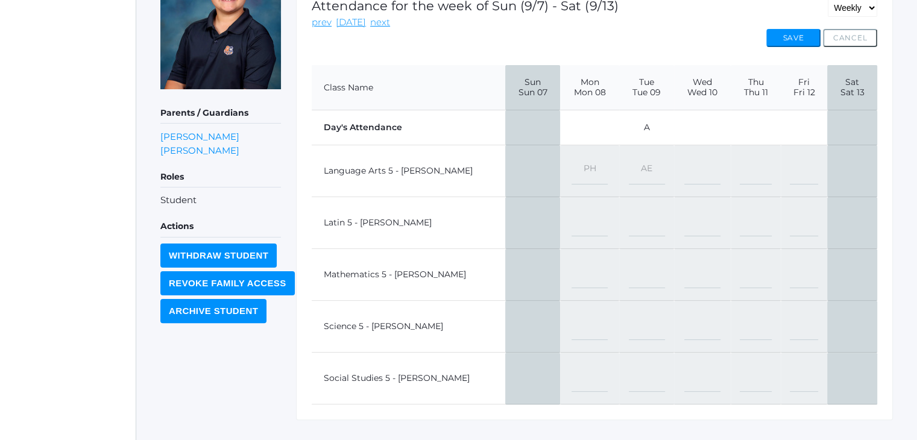
scroll to position [280, 0]
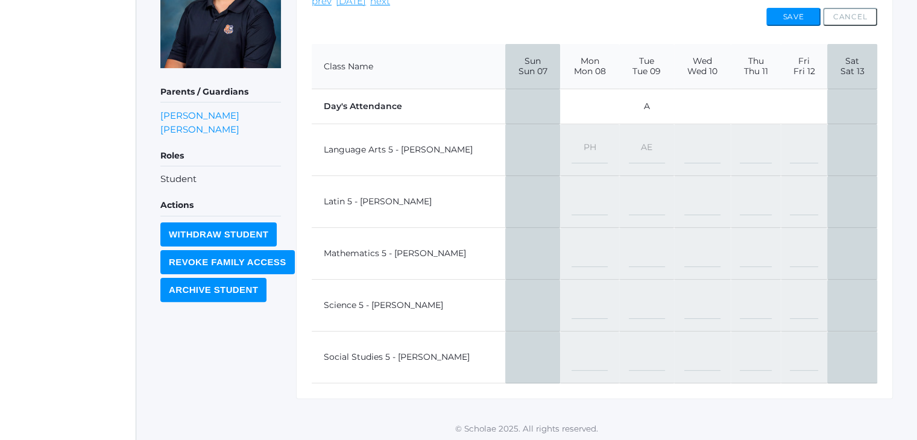
click at [53, 54] on div "icons/ui/navigation/home Created with Sketch. Home icons/user/plain Created wit…" at bounding box center [68, 81] width 136 height 722
click at [69, 49] on div "icons/ui/navigation/home Created with Sketch. Home icons/user/plain Created wit…" at bounding box center [68, 81] width 136 height 722
click at [69, 136] on div "icons/ui/navigation/home Created with Sketch. Home icons/user/plain Created wit…" at bounding box center [68, 81] width 136 height 722
click at [68, 205] on div "icons/ui/navigation/home Created with Sketch. Home icons/user/plain Created wit…" at bounding box center [68, 81] width 136 height 722
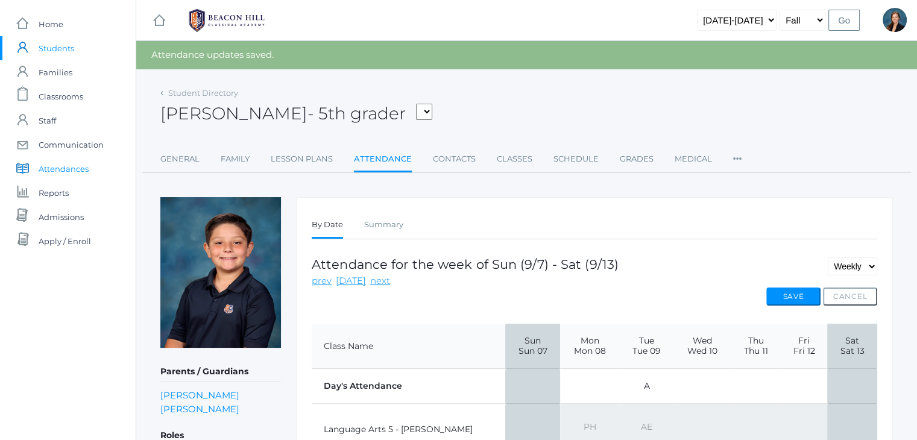
click at [55, 169] on span "Attendances" at bounding box center [64, 169] width 50 height 24
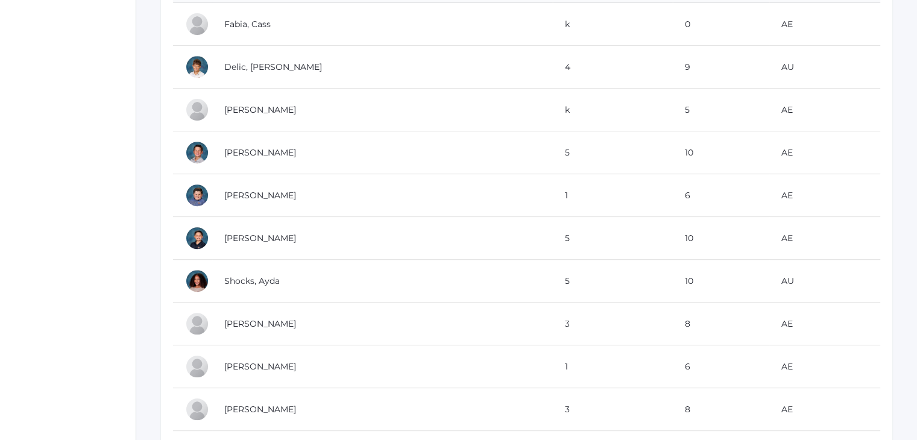
scroll to position [473, 0]
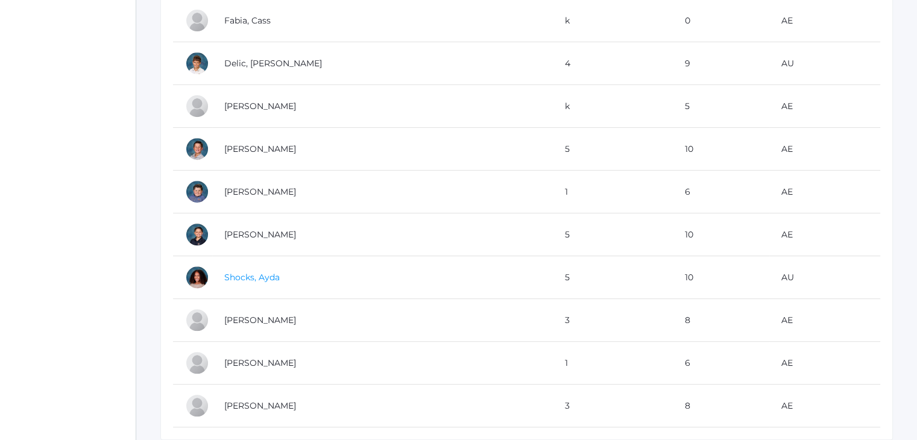
click at [255, 275] on link "Shocks, Ayda" at bounding box center [251, 277] width 55 height 11
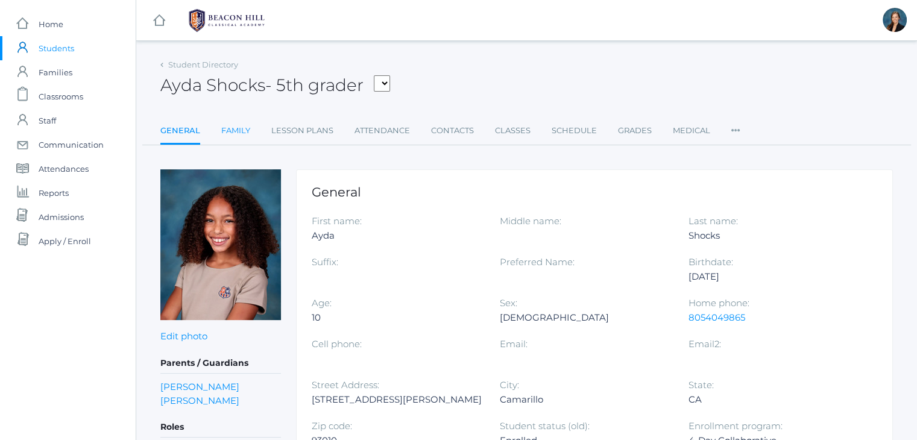
click at [229, 130] on link "Family" at bounding box center [235, 131] width 29 height 24
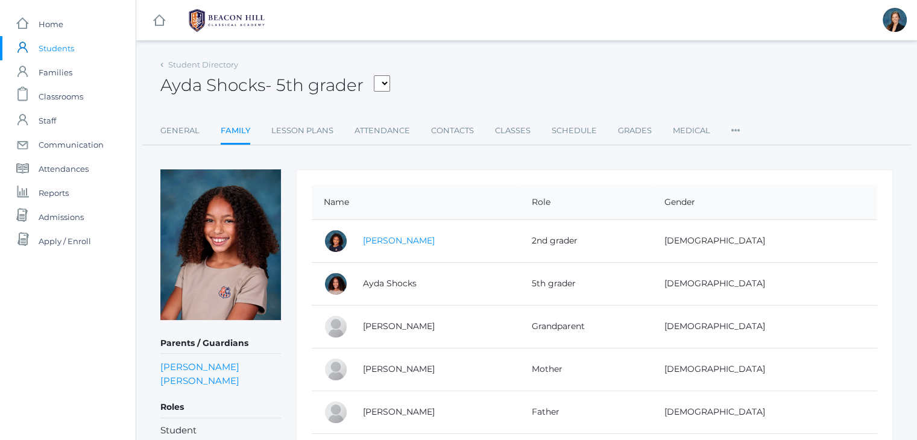
click at [386, 241] on link "Luca Shocks" at bounding box center [399, 240] width 72 height 11
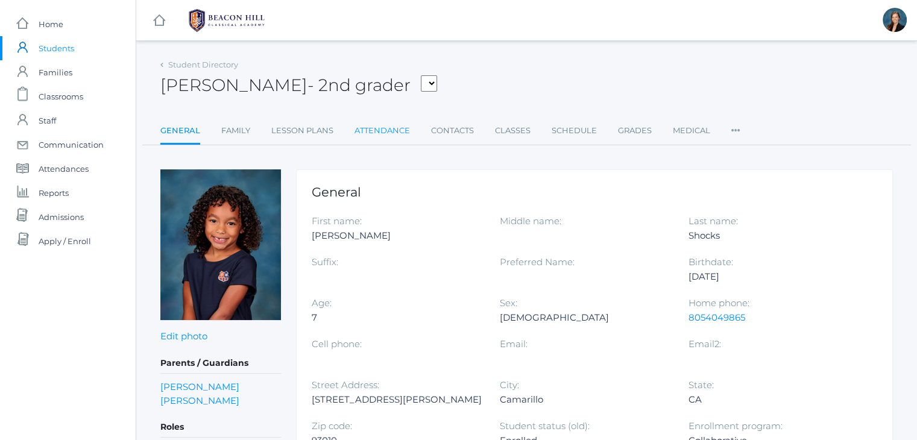
click at [399, 130] on link "Attendance" at bounding box center [381, 131] width 55 height 24
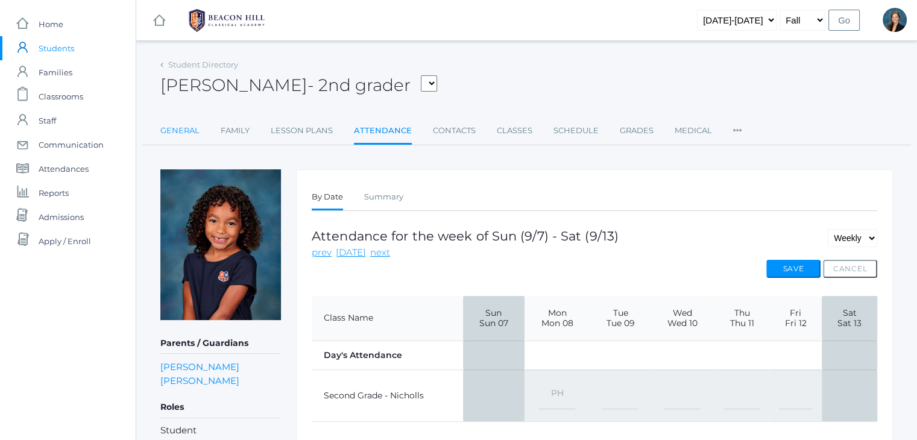
click at [177, 129] on link "General" at bounding box center [179, 131] width 39 height 24
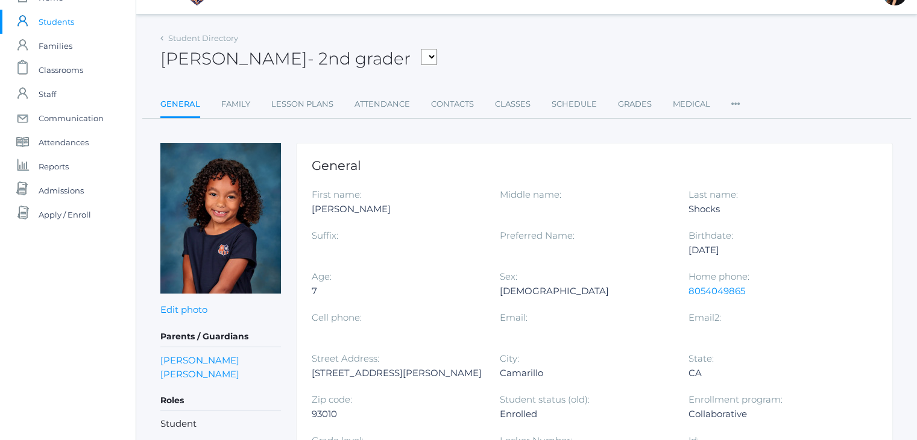
scroll to position [24, 0]
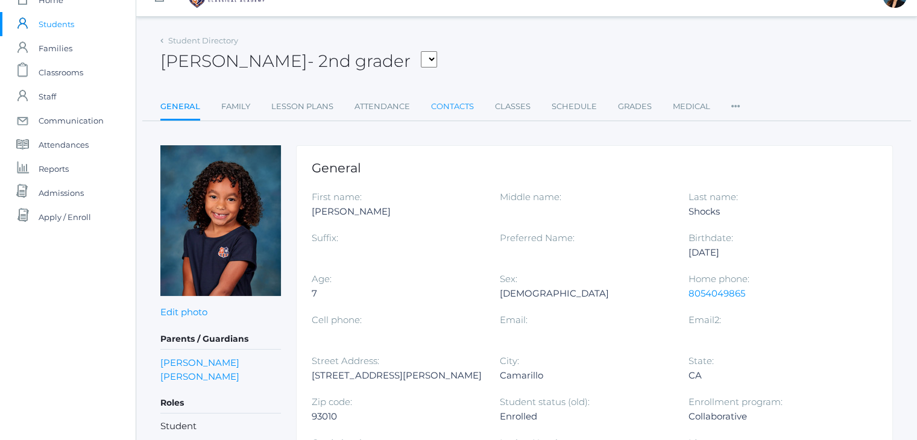
click at [448, 105] on link "Contacts" at bounding box center [452, 107] width 43 height 24
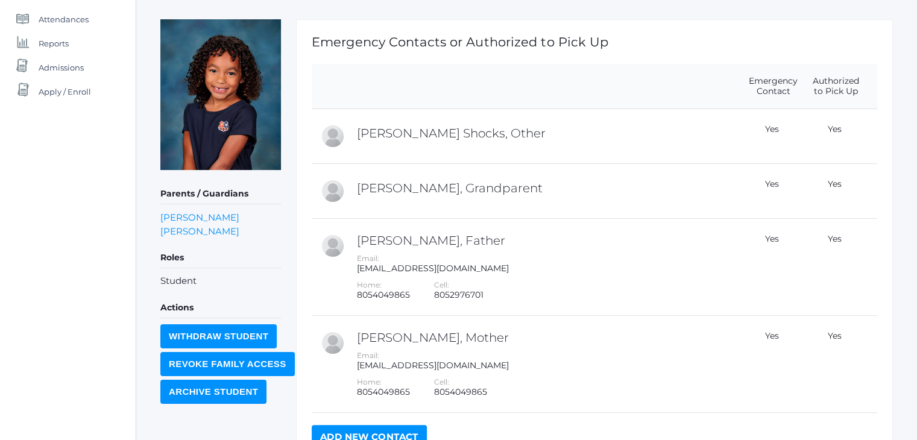
scroll to position [146, 0]
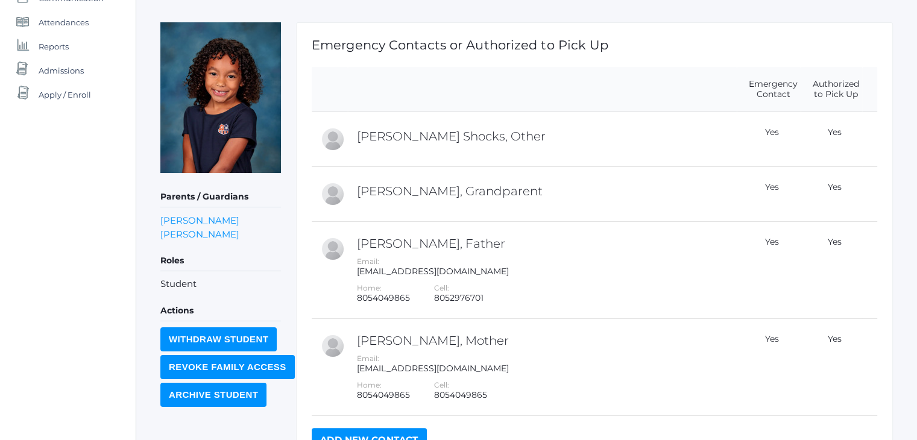
scroll to position [24, 0]
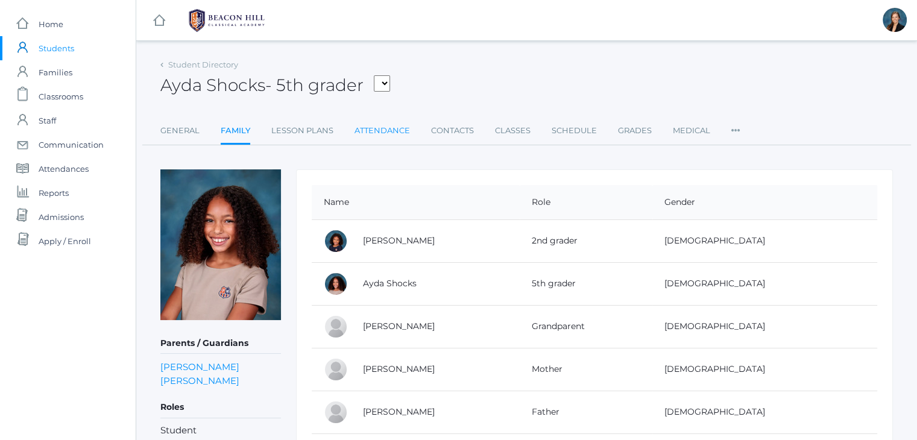
click at [376, 131] on link "Attendance" at bounding box center [381, 131] width 55 height 24
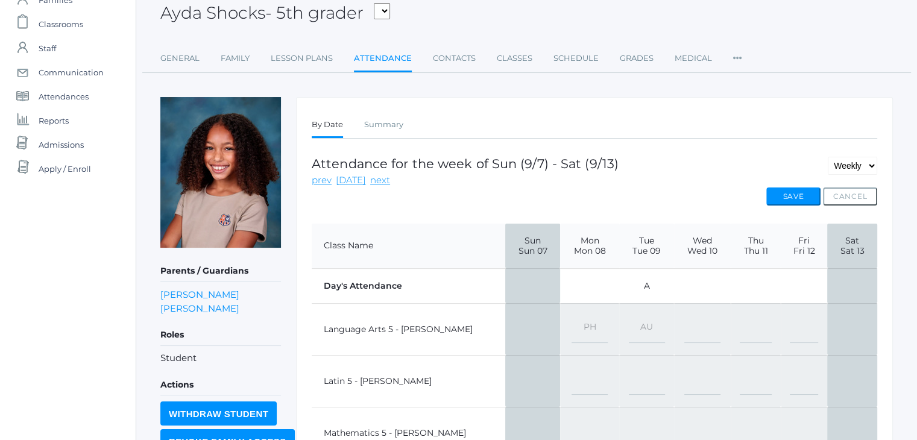
scroll to position [66, 0]
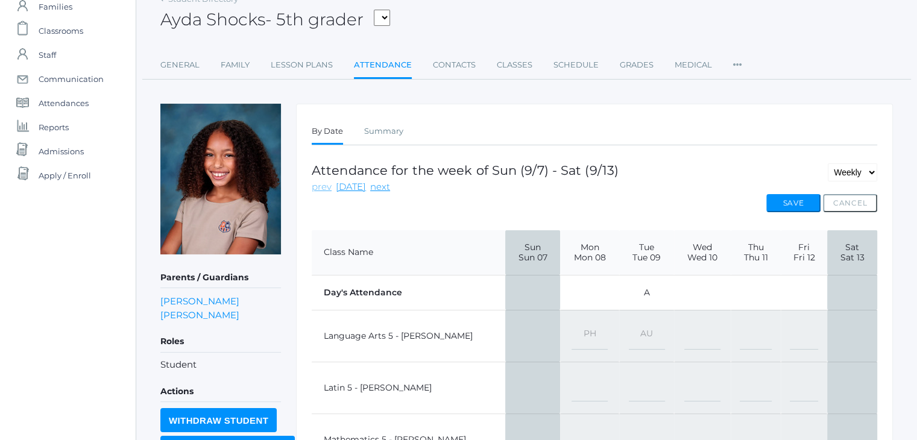
click at [316, 189] on link "prev" at bounding box center [322, 187] width 20 height 14
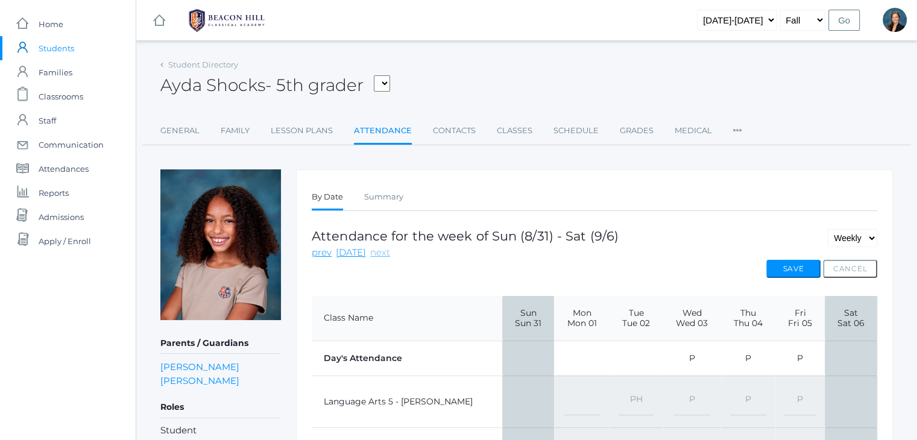
click at [371, 254] on link "next" at bounding box center [380, 253] width 20 height 14
click at [56, 41] on span "Students" at bounding box center [57, 48] width 36 height 24
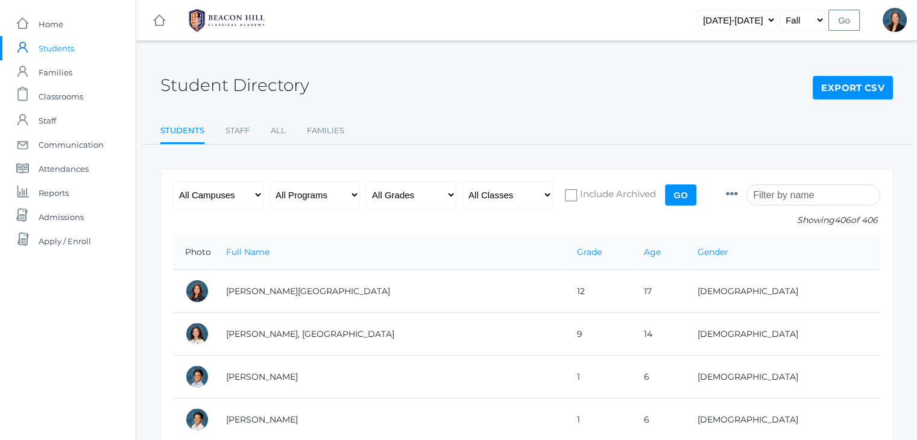
click at [400, 127] on ul "Students Staff All Families" at bounding box center [526, 132] width 732 height 26
click at [532, 90] on div "Student Directory Export CSV" at bounding box center [526, 78] width 732 height 45
click at [46, 47] on span "Students" at bounding box center [57, 48] width 36 height 24
click at [808, 191] on input "c" at bounding box center [813, 194] width 134 height 21
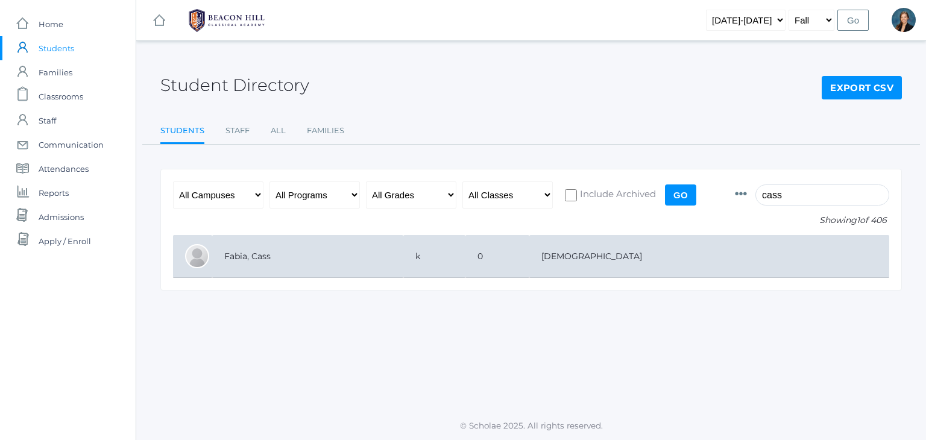
type input "cass"
click at [403, 259] on td "Fabia, Cass" at bounding box center [307, 256] width 191 height 43
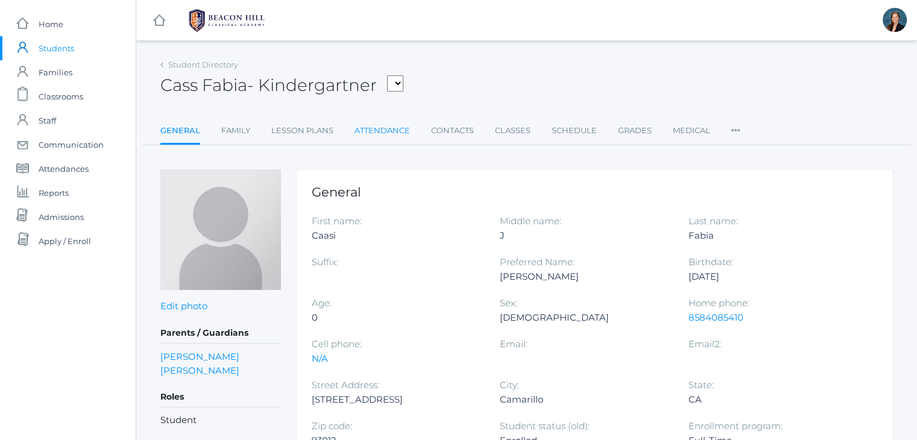
click at [383, 126] on link "Attendance" at bounding box center [381, 131] width 55 height 24
